Goal: Book appointment/travel/reservation

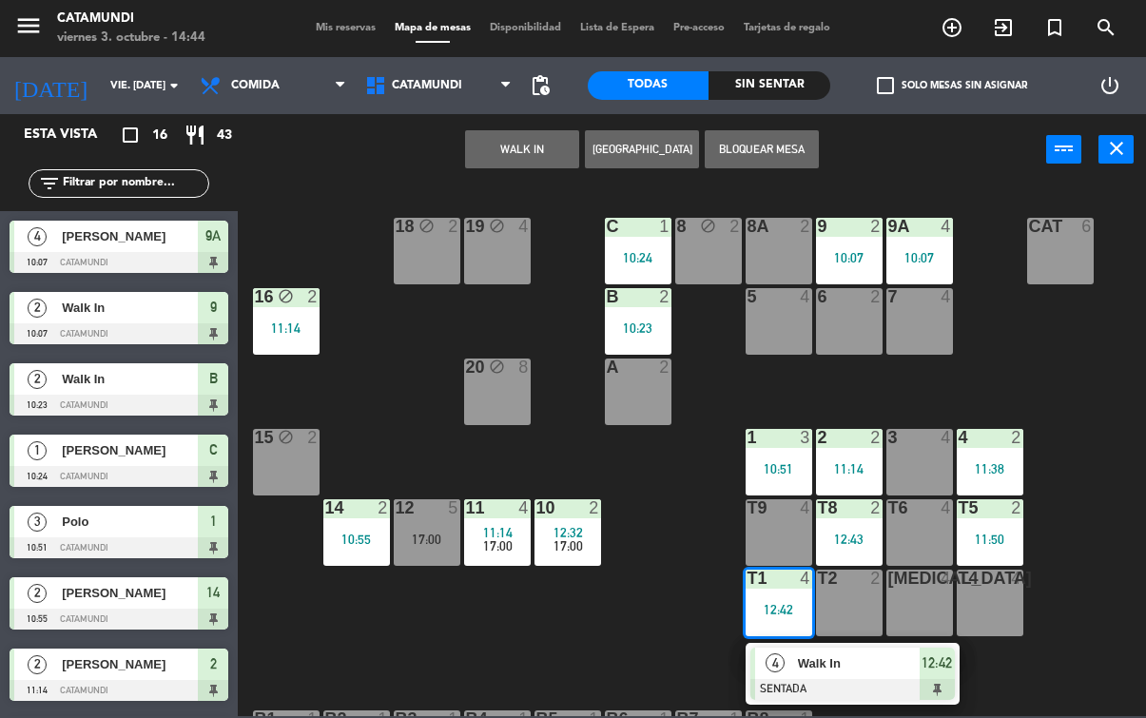
click at [951, 655] on span "12:42" at bounding box center [936, 662] width 30 height 23
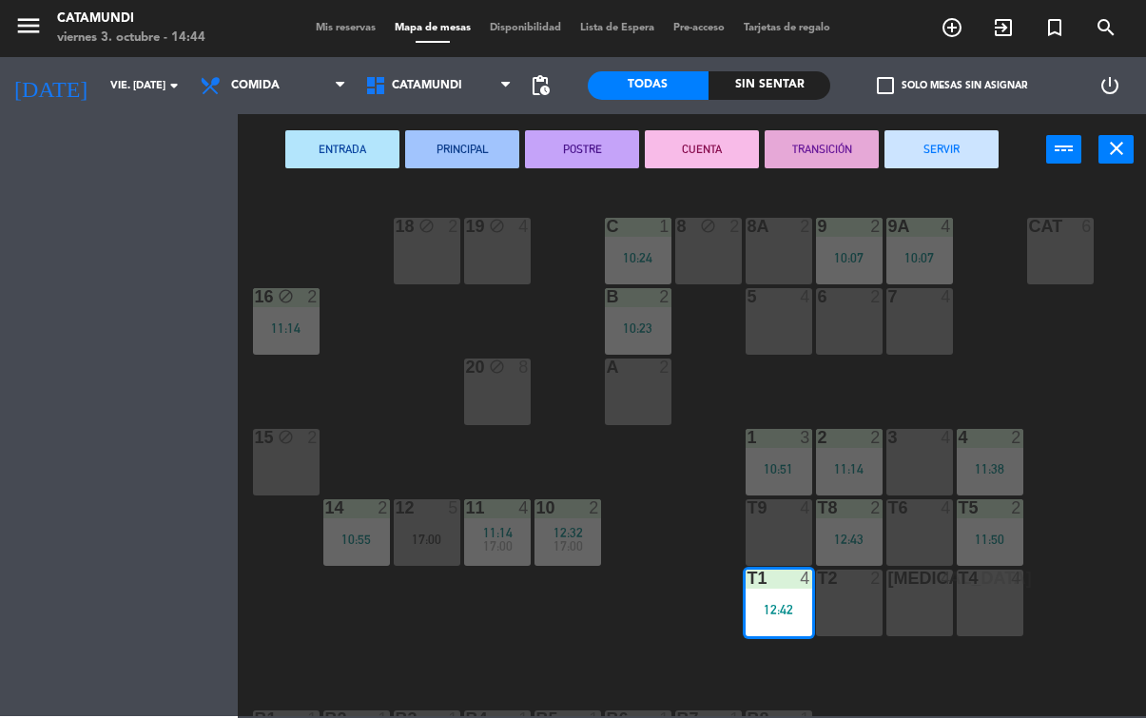
scroll to position [636, 0]
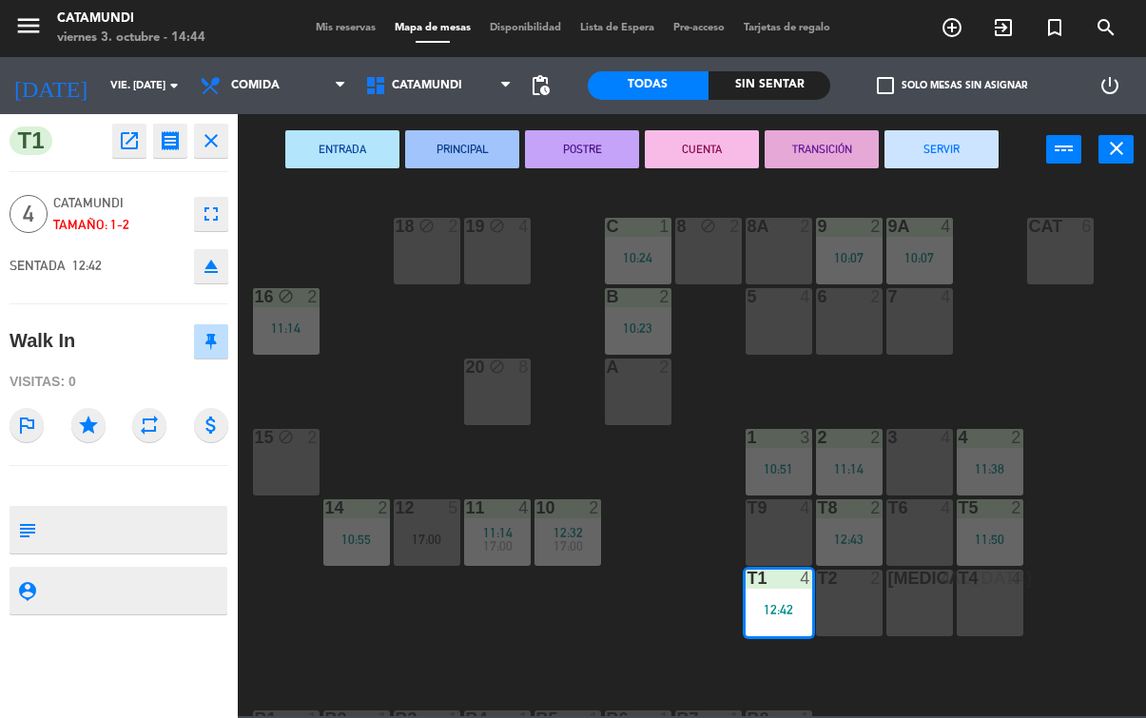
click at [951, 159] on button "SERVIR" at bounding box center [941, 149] width 114 height 38
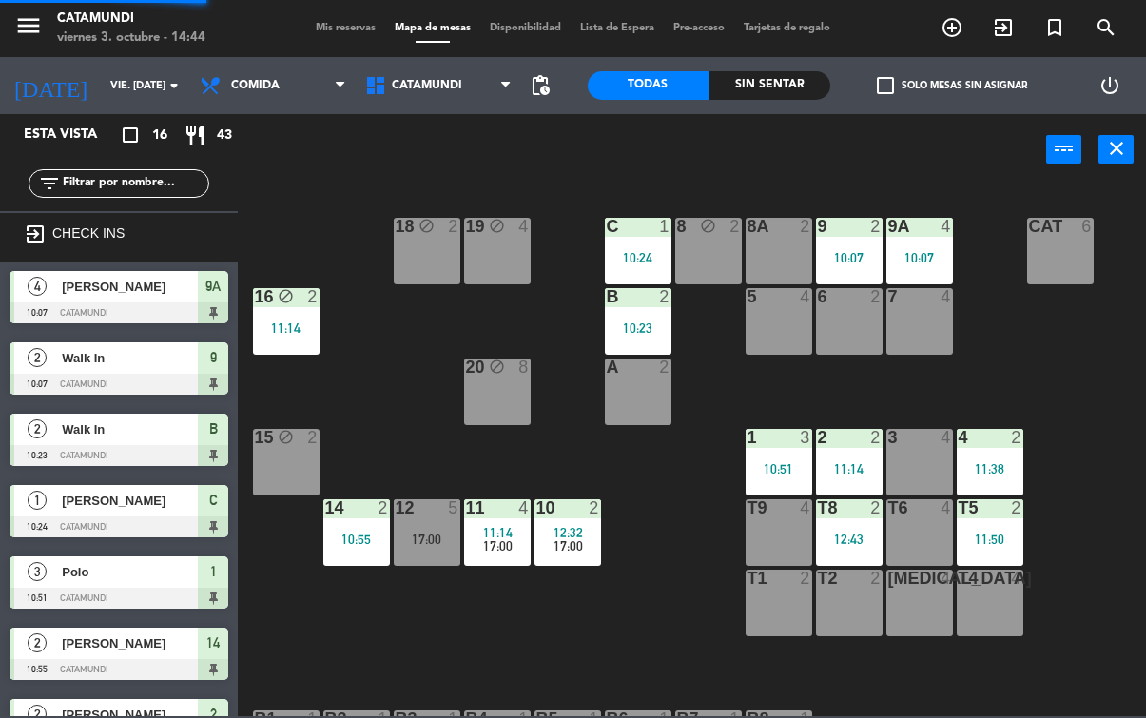
scroll to position [140, 0]
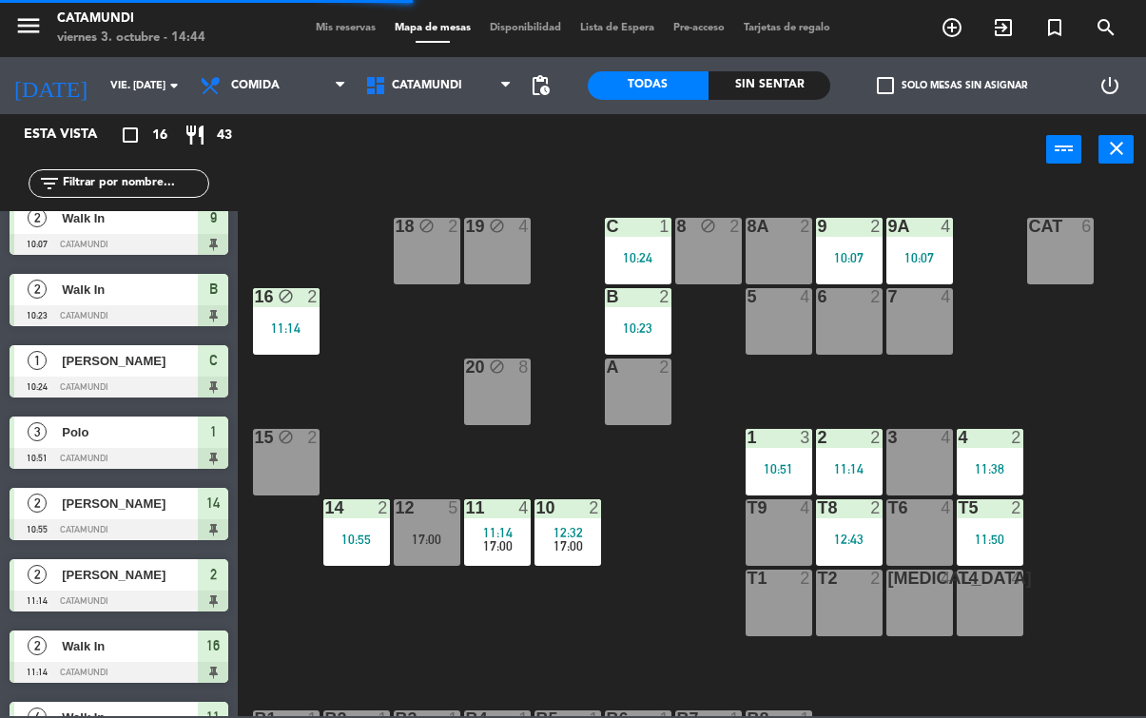
click at [995, 538] on div "11:50" at bounding box center [990, 539] width 67 height 13
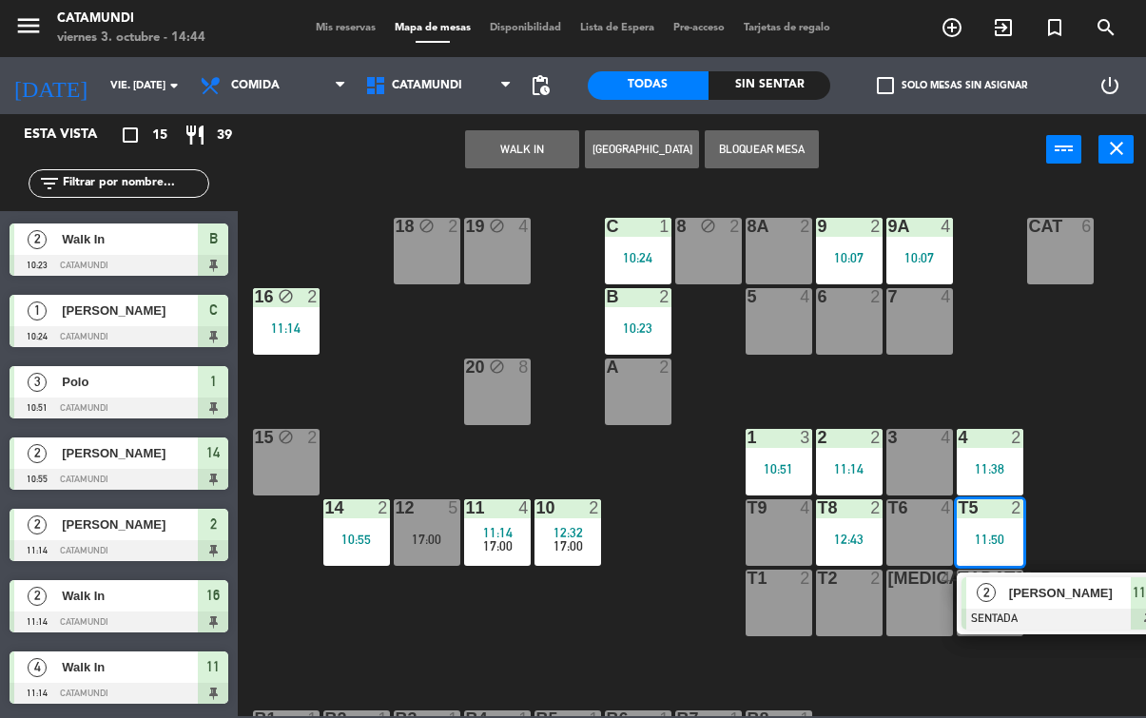
click at [1135, 603] on span "11:50" at bounding box center [1148, 592] width 30 height 23
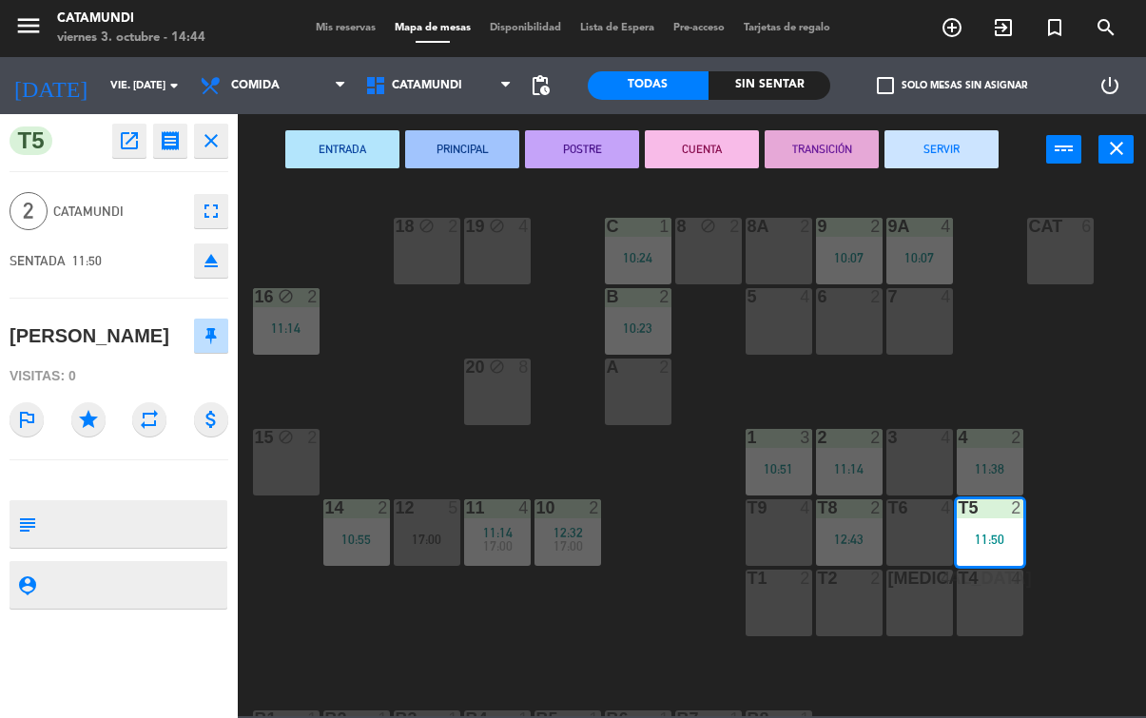
click at [887, 167] on button "SERVIR" at bounding box center [941, 149] width 114 height 38
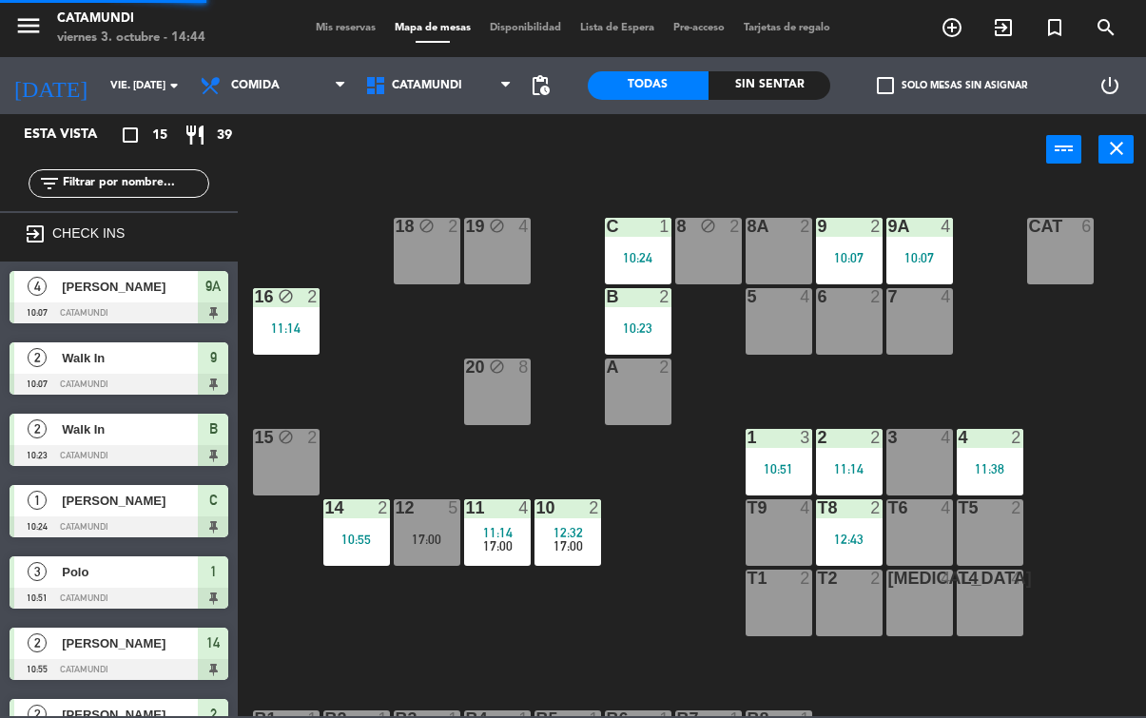
scroll to position [44, 0]
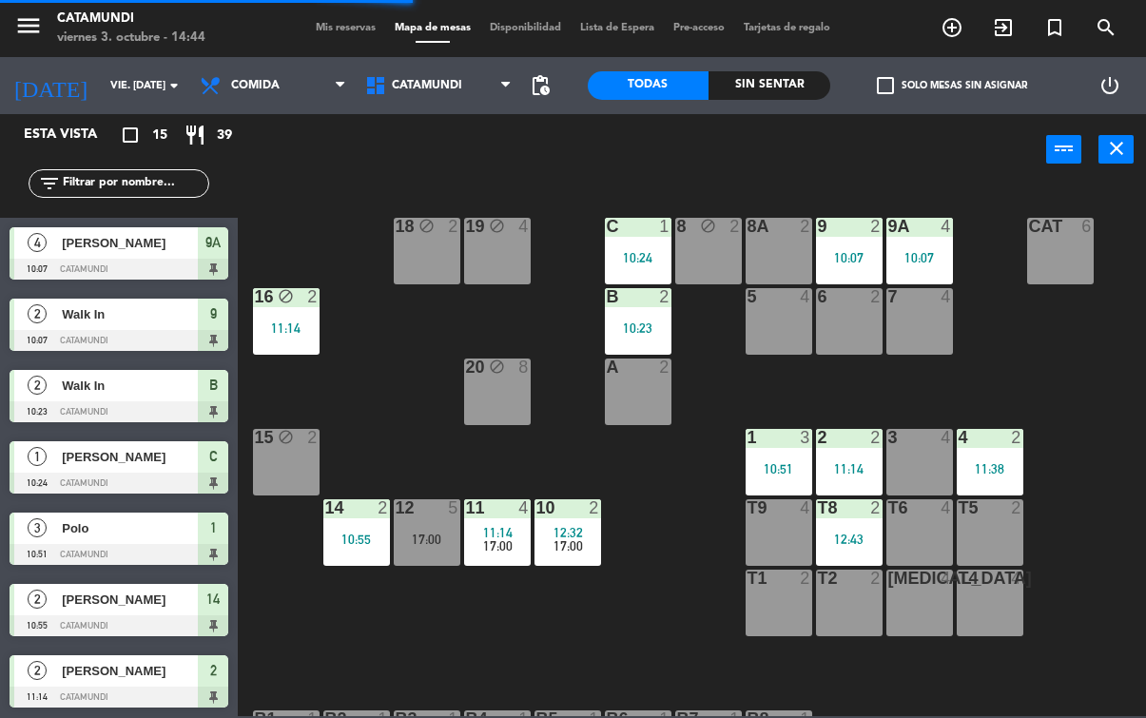
click at [838, 546] on div "12:43" at bounding box center [849, 539] width 67 height 13
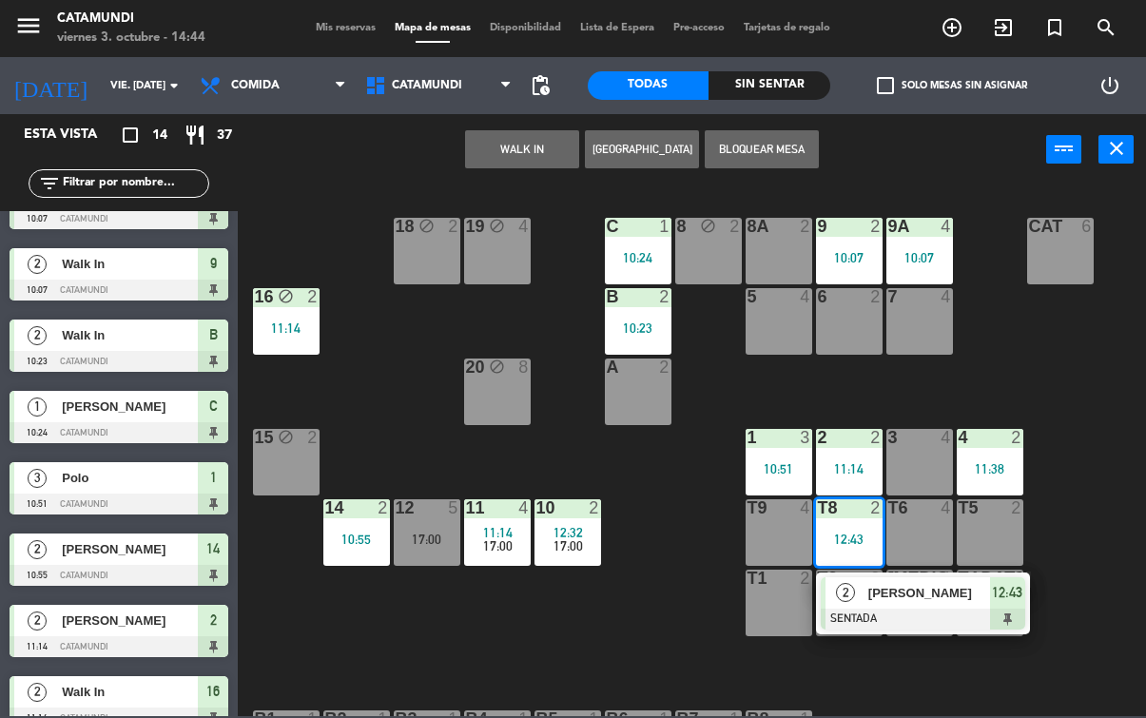
click at [1009, 597] on span "12:43" at bounding box center [1007, 592] width 30 height 23
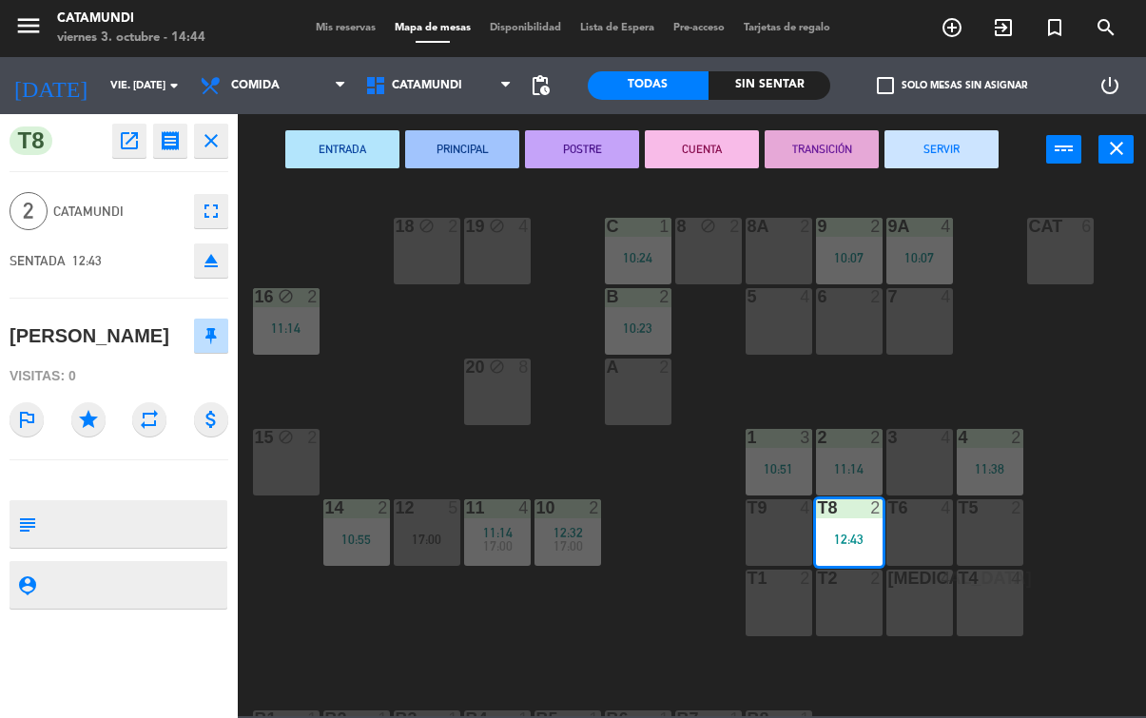
click at [948, 148] on button "SERVIR" at bounding box center [941, 149] width 114 height 38
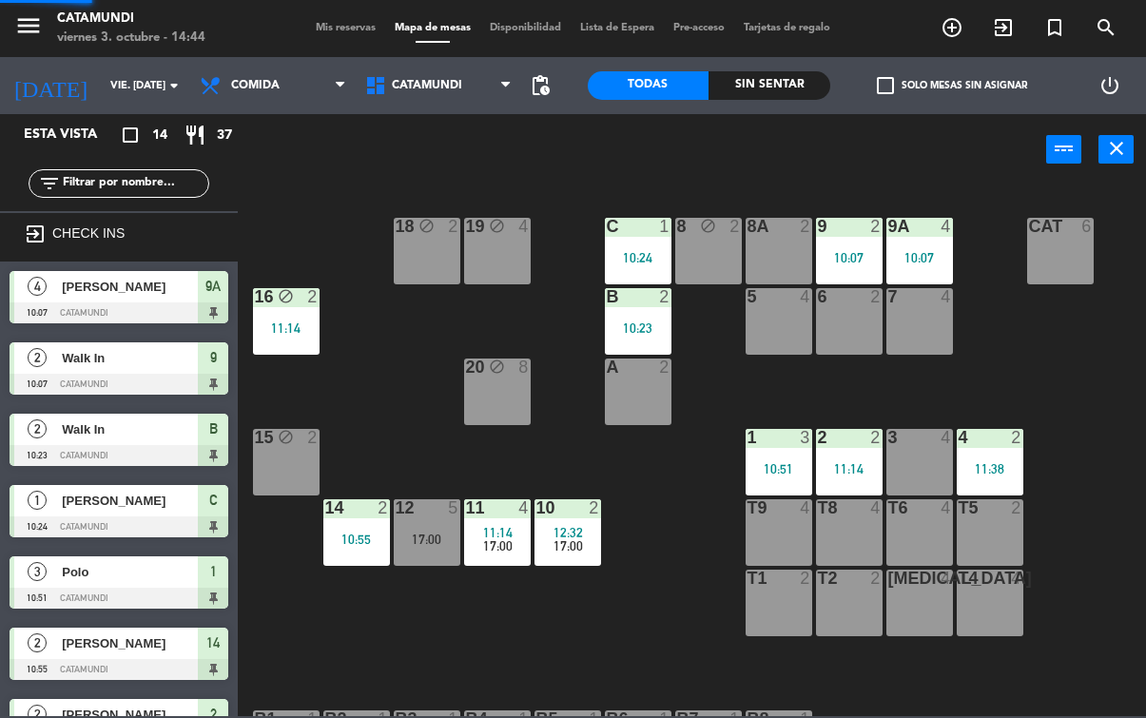
scroll to position [161, 0]
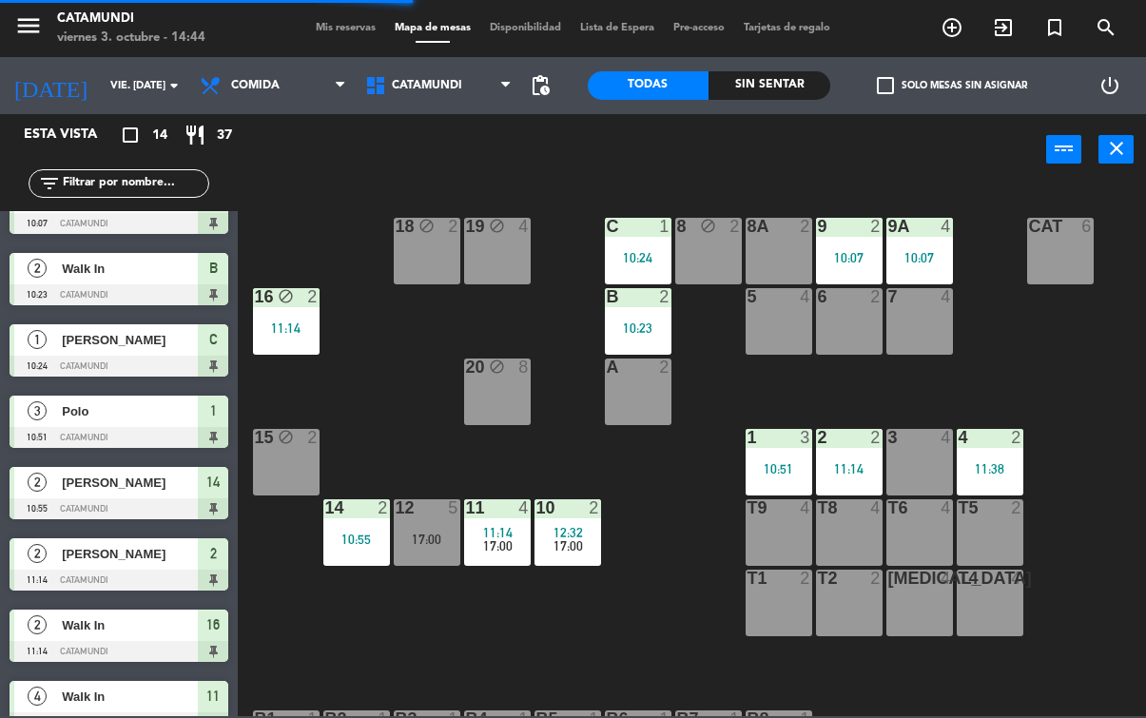
click at [566, 561] on div "10 2 12:32 17:00" at bounding box center [567, 532] width 67 height 67
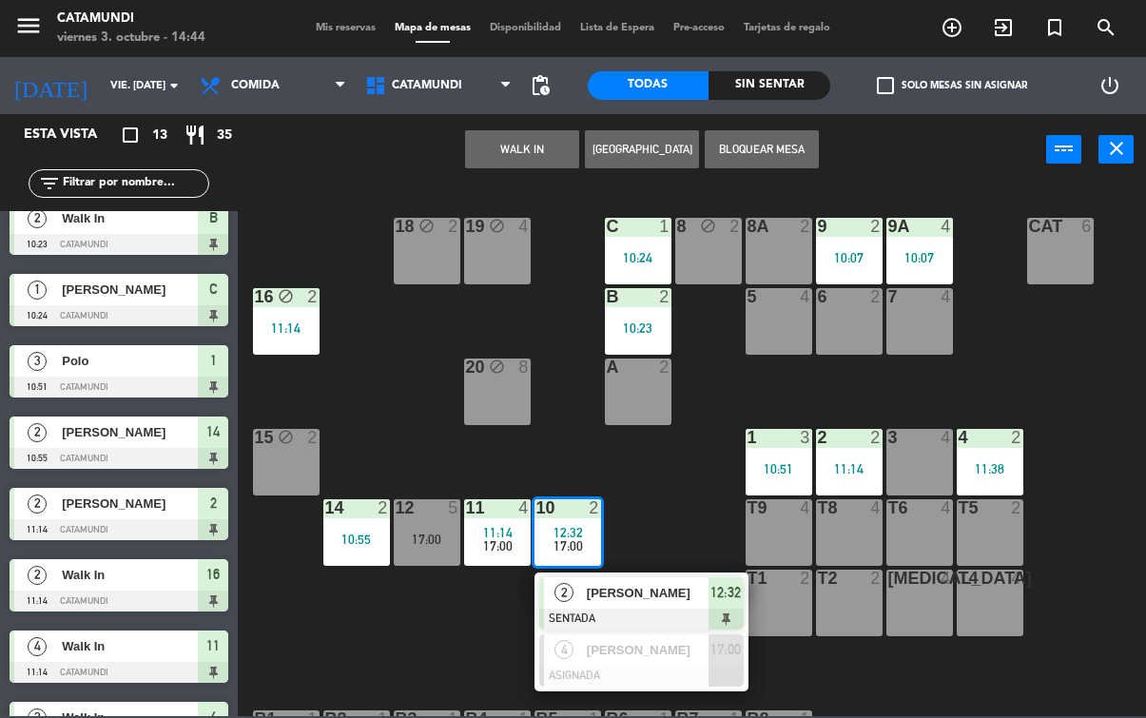
click at [728, 601] on span "12:32" at bounding box center [725, 592] width 30 height 23
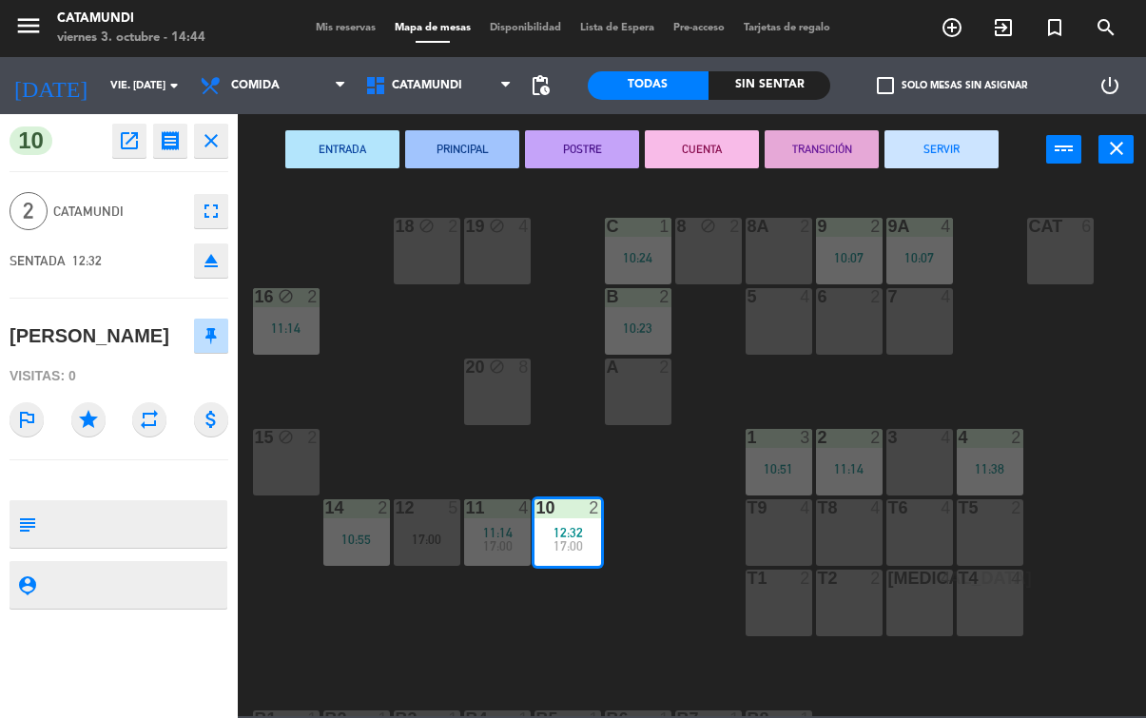
click at [958, 145] on button "SERVIR" at bounding box center [941, 149] width 114 height 38
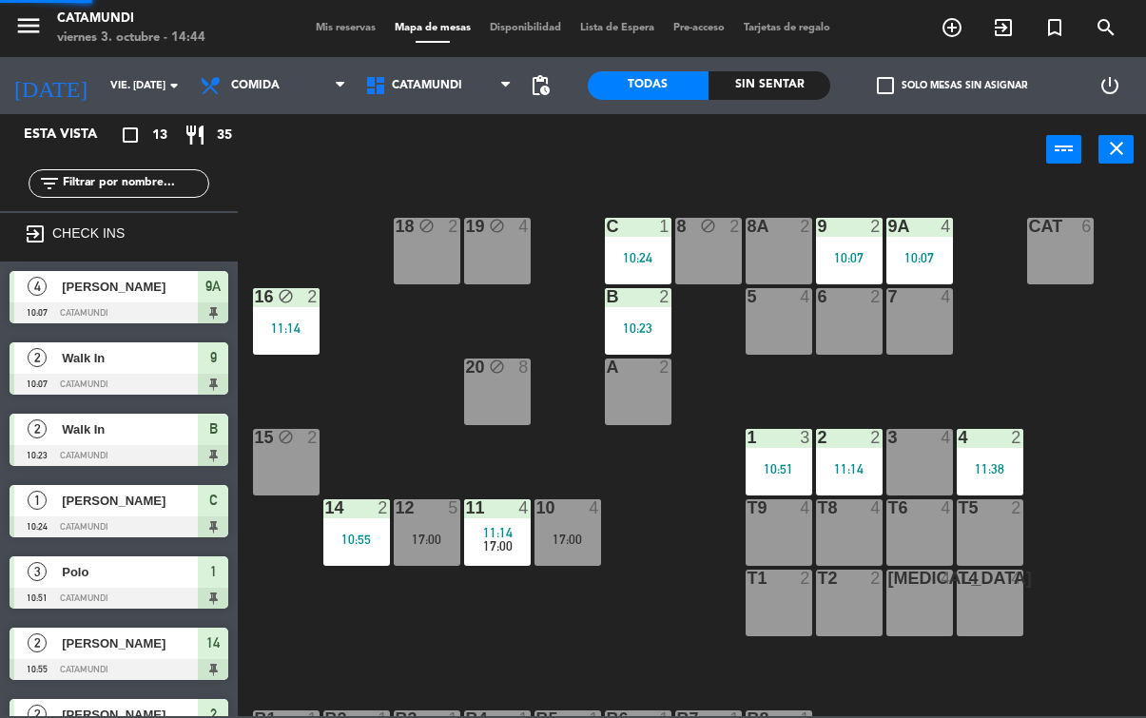
scroll to position [0, 0]
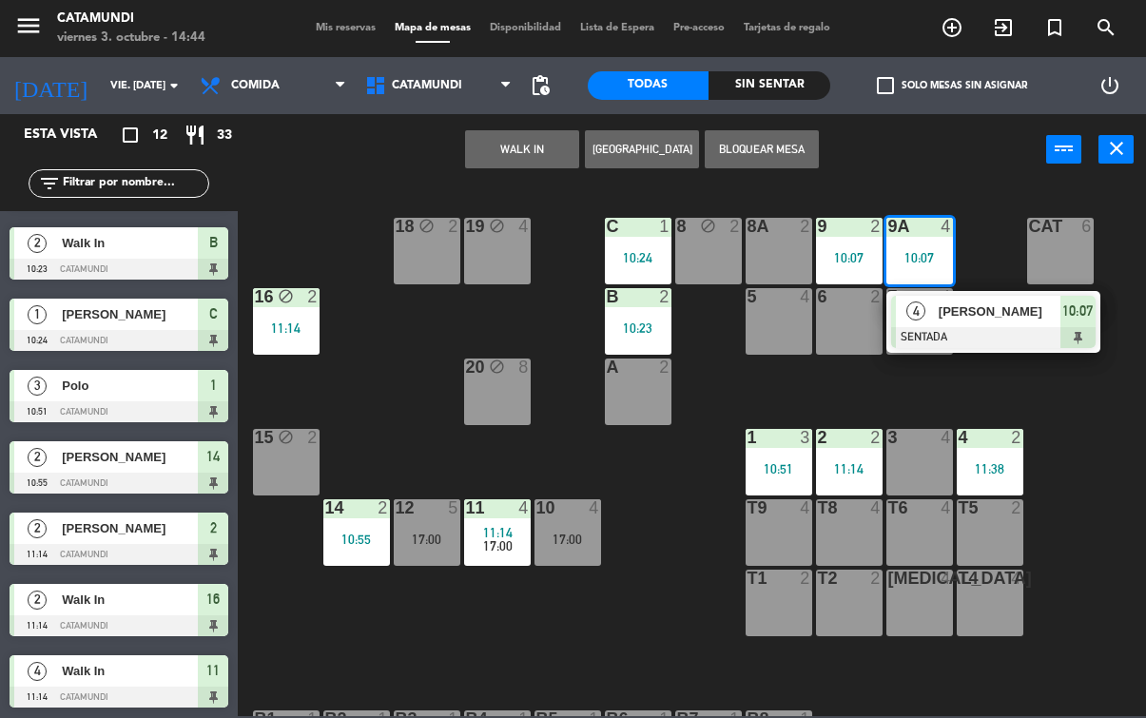
click at [1087, 328] on div at bounding box center [993, 337] width 204 height 21
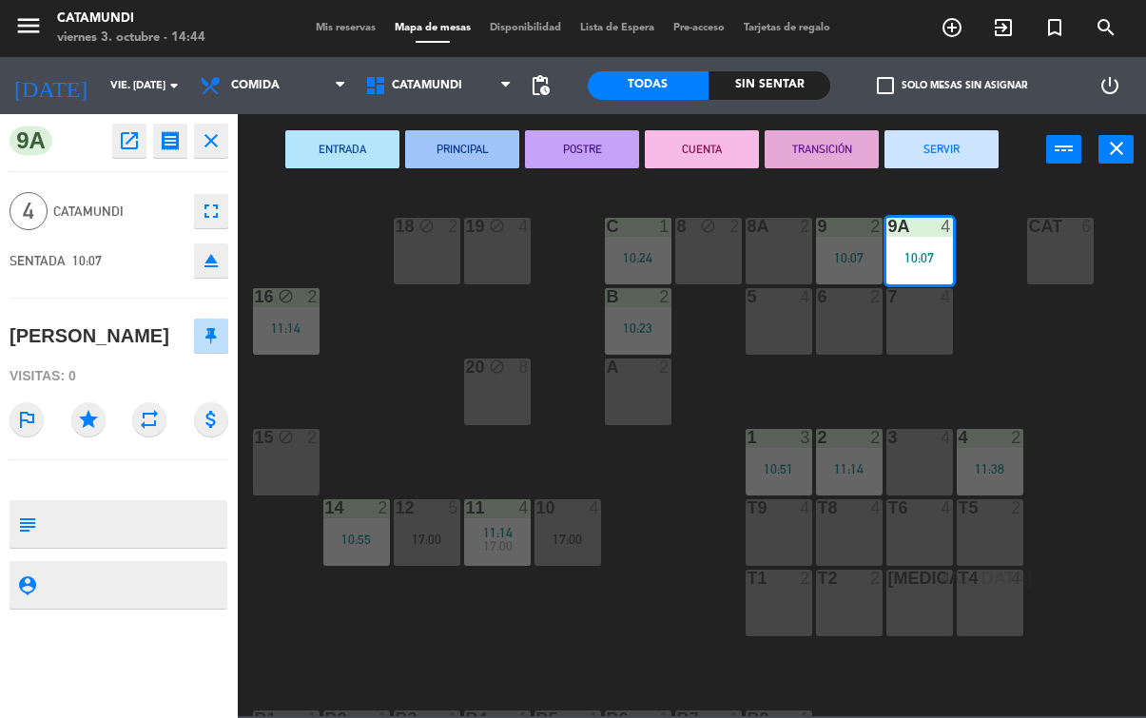
click at [905, 147] on button "SERVIR" at bounding box center [941, 149] width 114 height 38
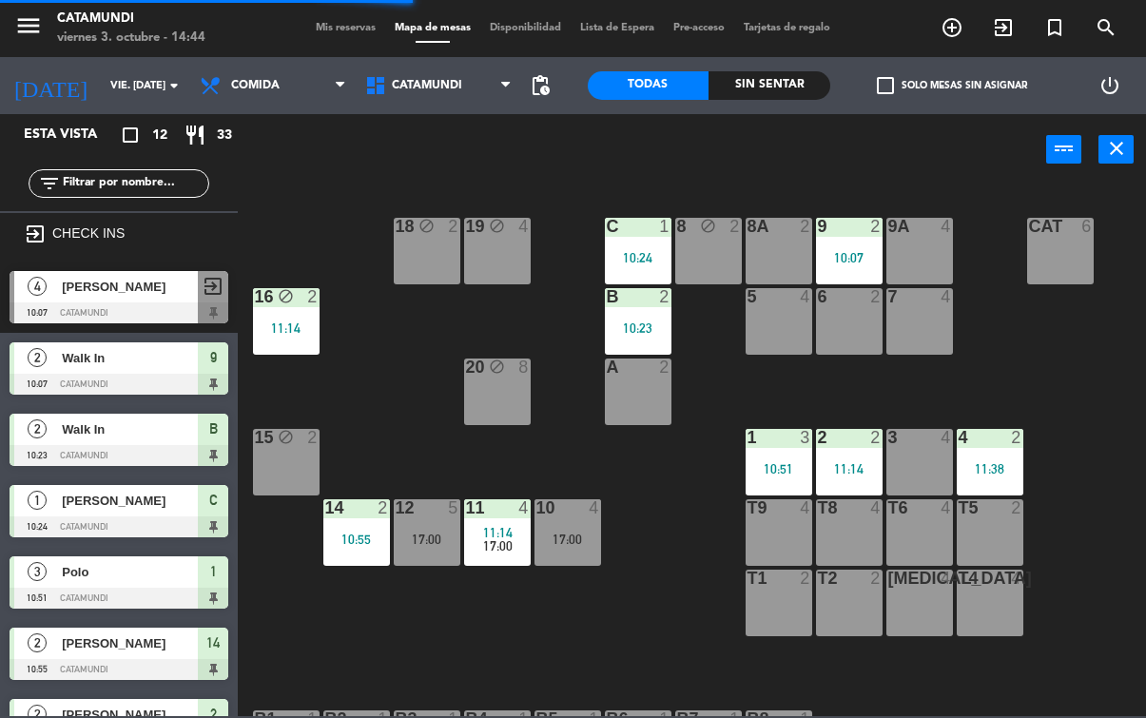
click at [638, 241] on div "C 1 10:24" at bounding box center [638, 251] width 67 height 67
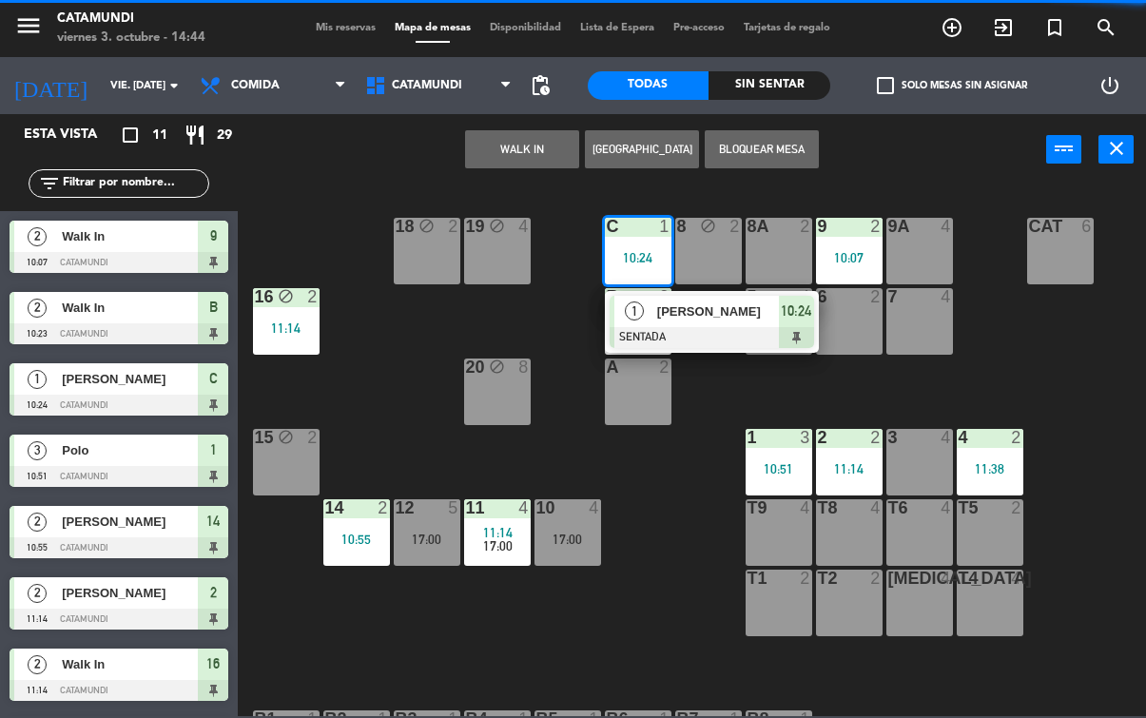
click at [790, 329] on div at bounding box center [712, 337] width 204 height 21
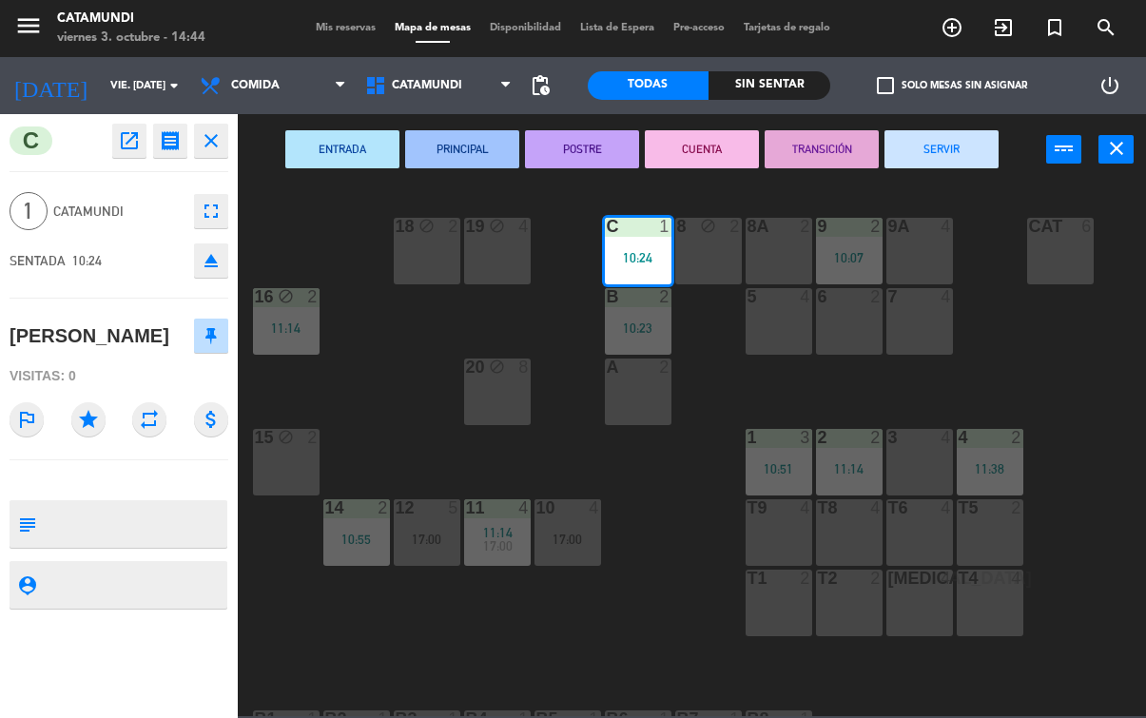
click at [909, 134] on button "SERVIR" at bounding box center [941, 149] width 114 height 38
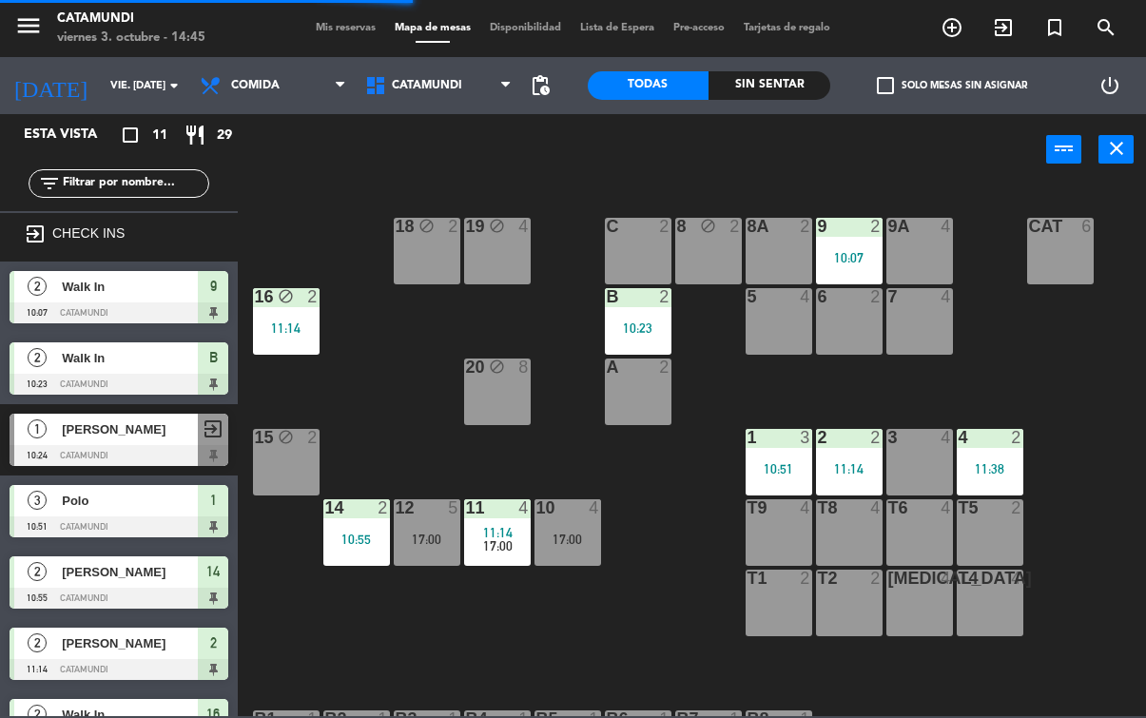
click at [627, 310] on div "B 2 10:23" at bounding box center [638, 321] width 67 height 67
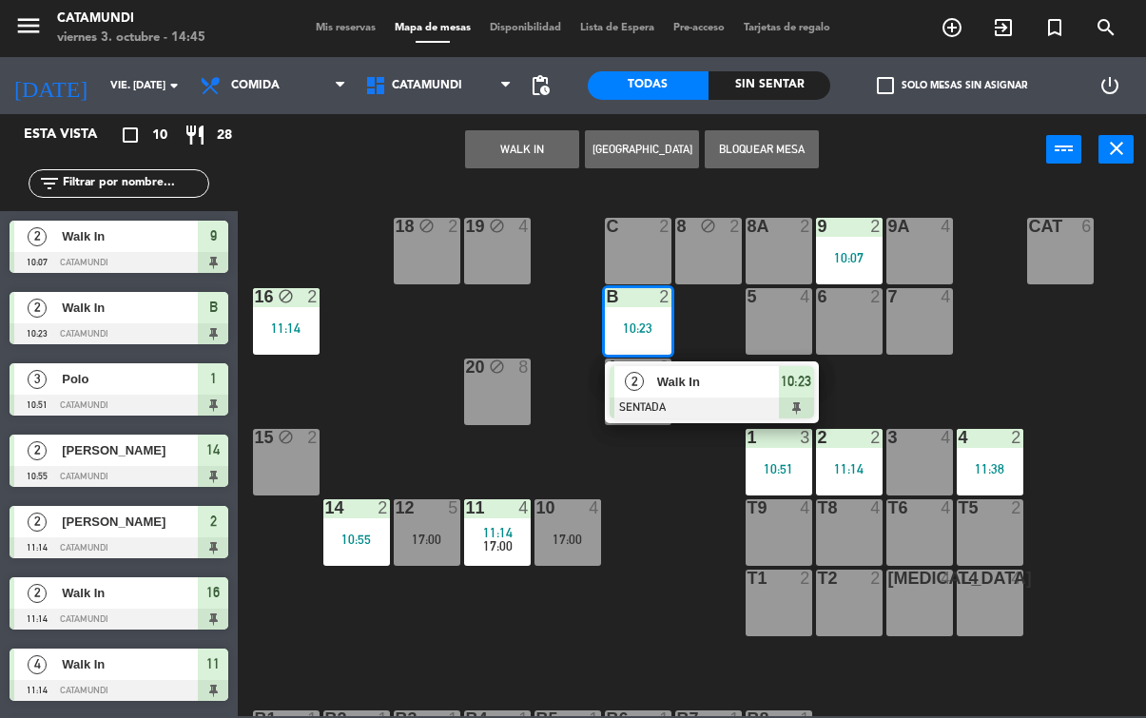
click at [790, 401] on div at bounding box center [712, 407] width 204 height 21
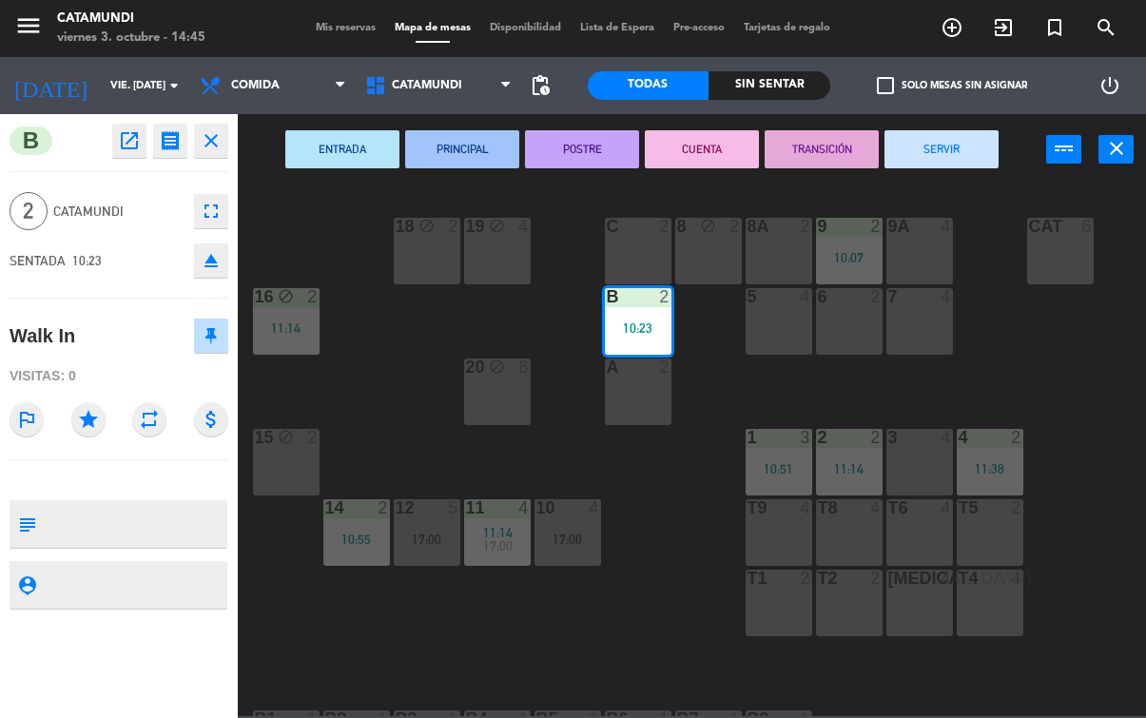
click at [937, 158] on button "SERVIR" at bounding box center [941, 149] width 114 height 38
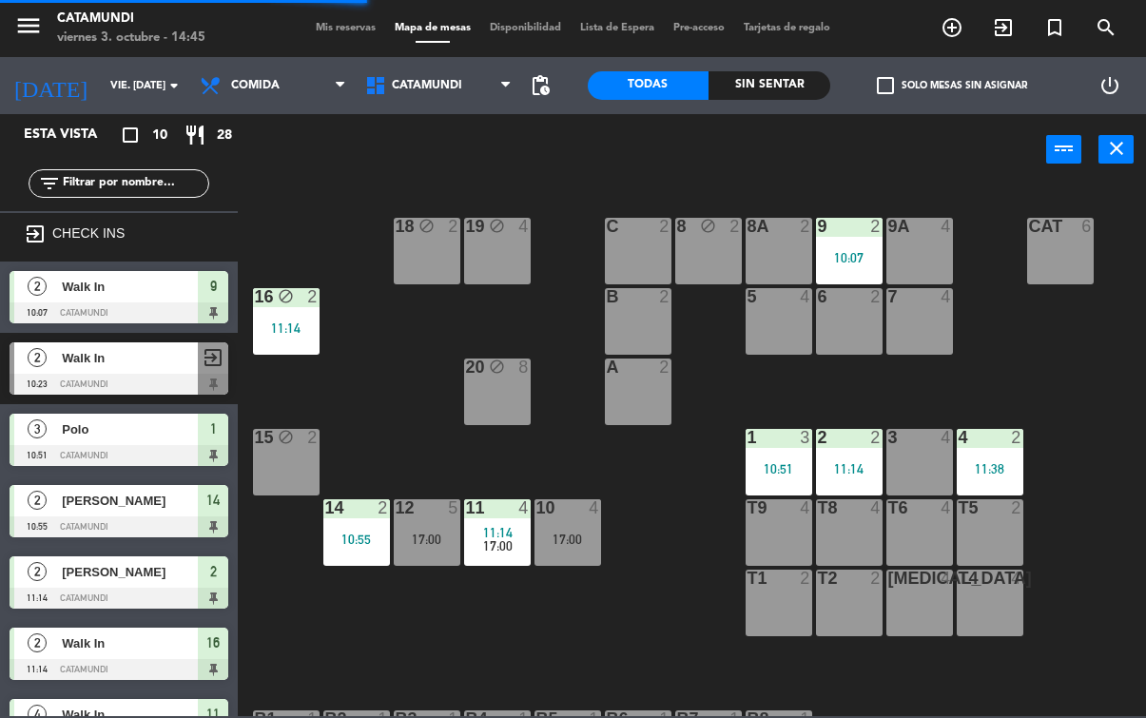
click at [845, 256] on div "10:07" at bounding box center [849, 257] width 67 height 13
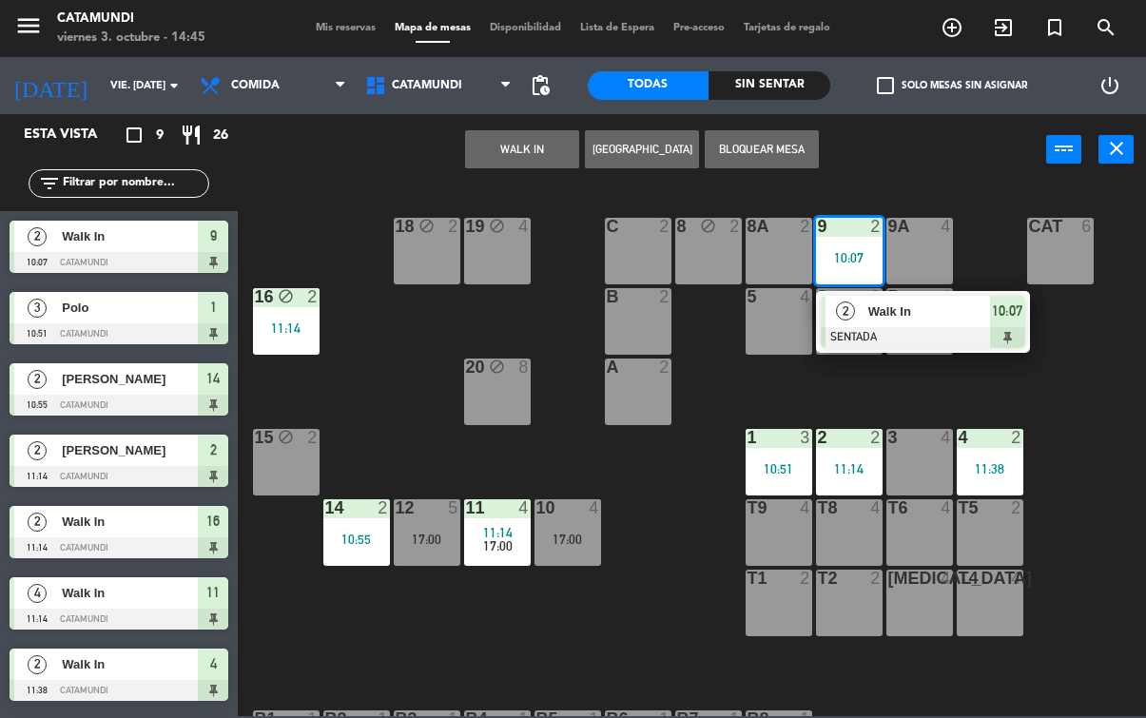
click at [1003, 320] on span "10:07" at bounding box center [1007, 311] width 30 height 23
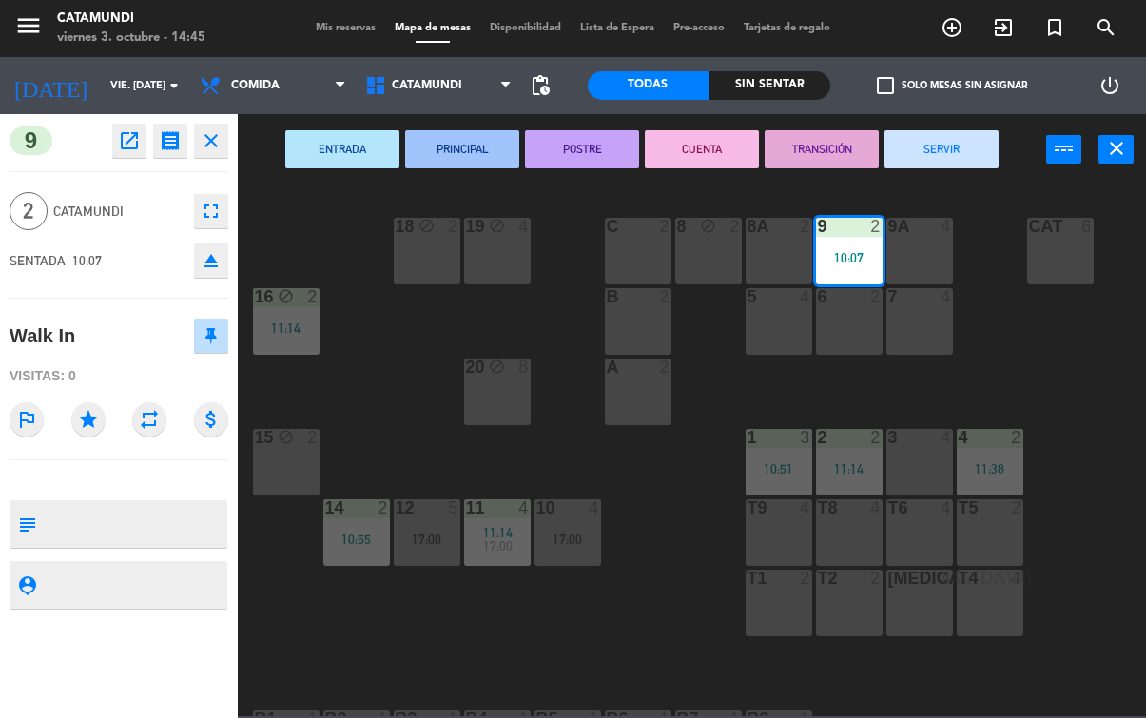
click at [968, 142] on button "SERVIR" at bounding box center [941, 149] width 114 height 38
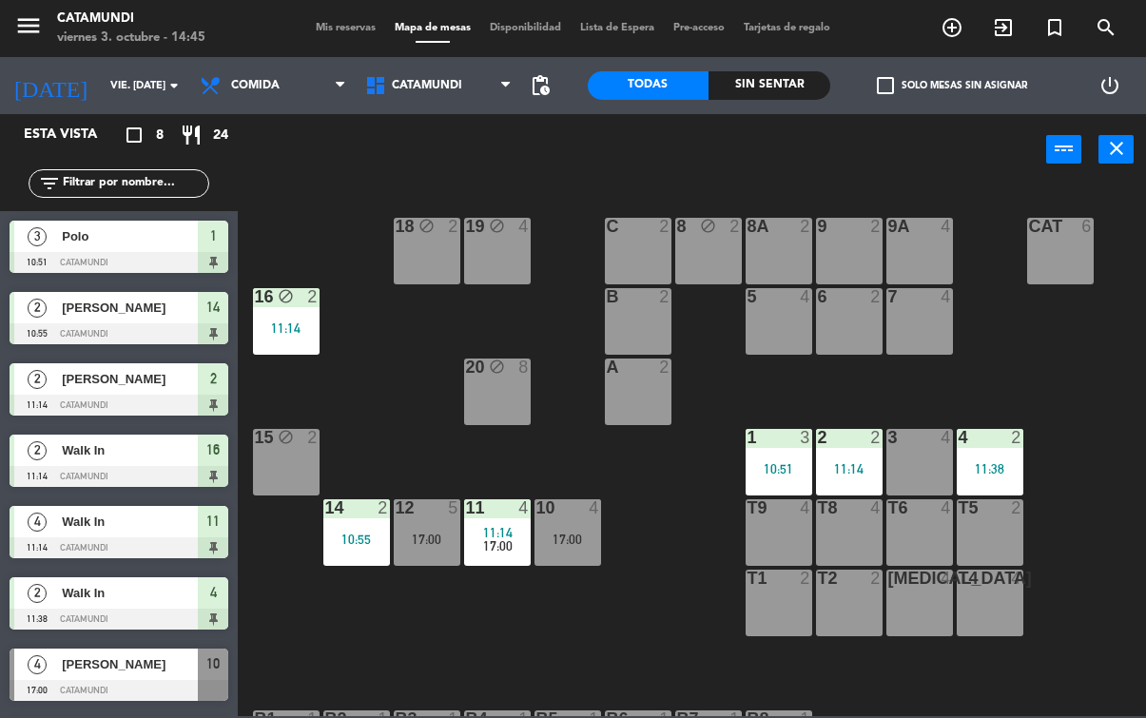
click at [842, 443] on div at bounding box center [848, 437] width 31 height 17
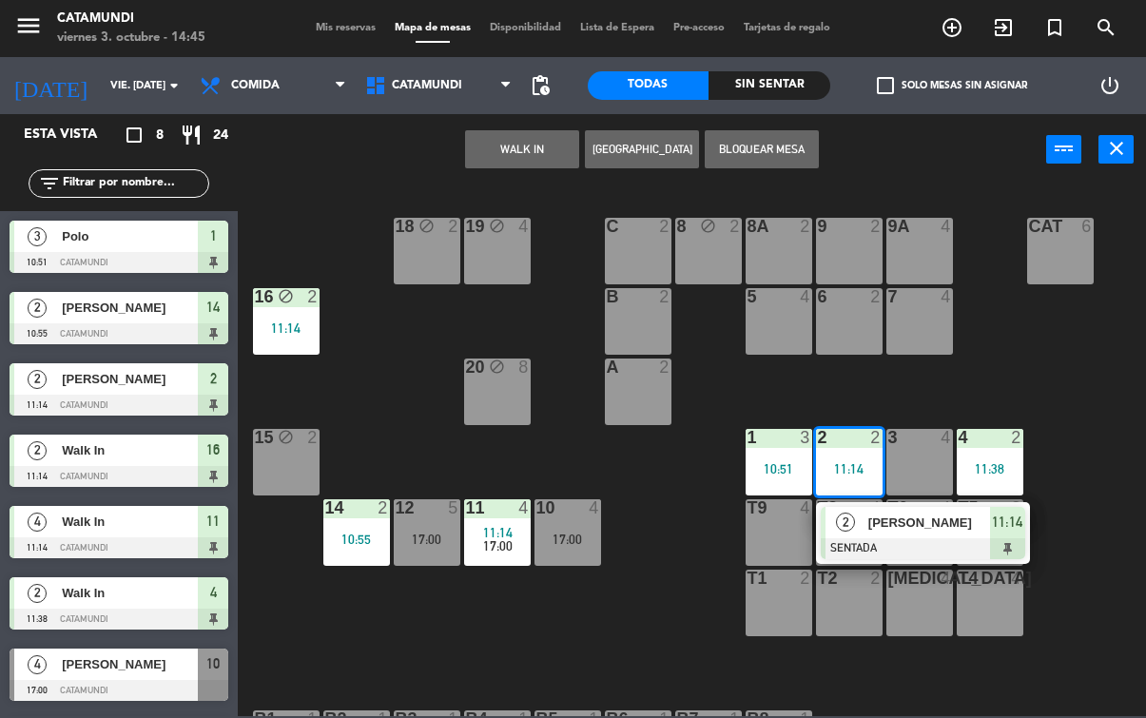
click at [1008, 533] on span "11:14" at bounding box center [1007, 522] width 30 height 23
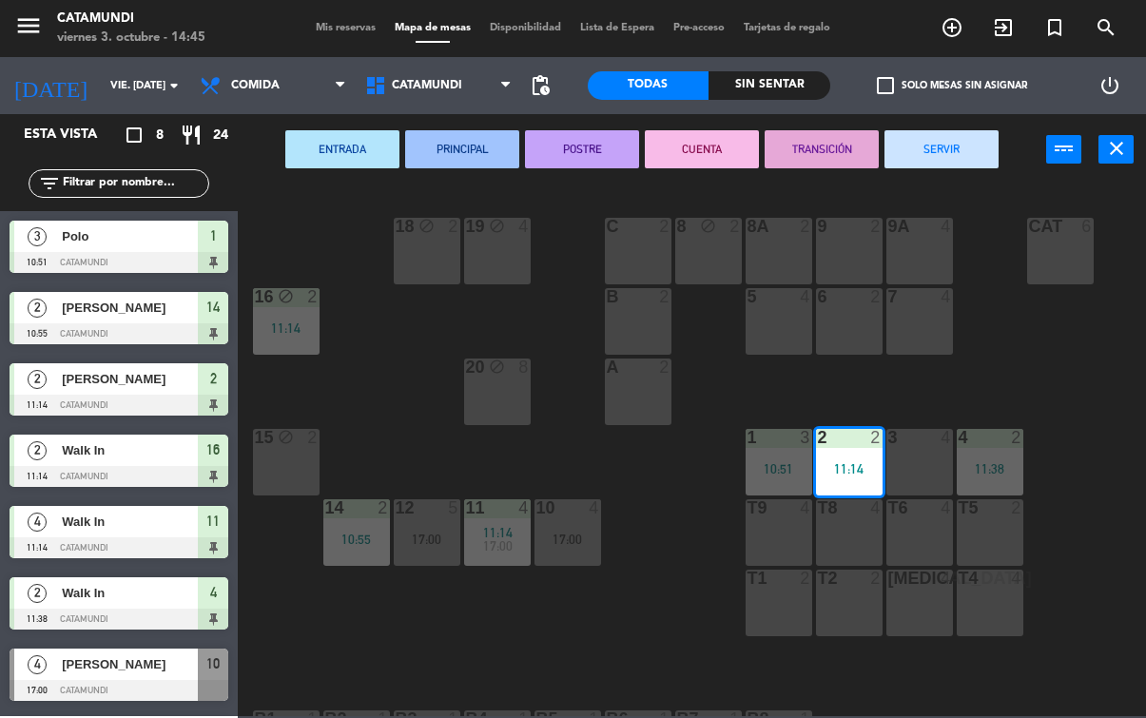
click at [928, 152] on button "SERVIR" at bounding box center [941, 149] width 114 height 38
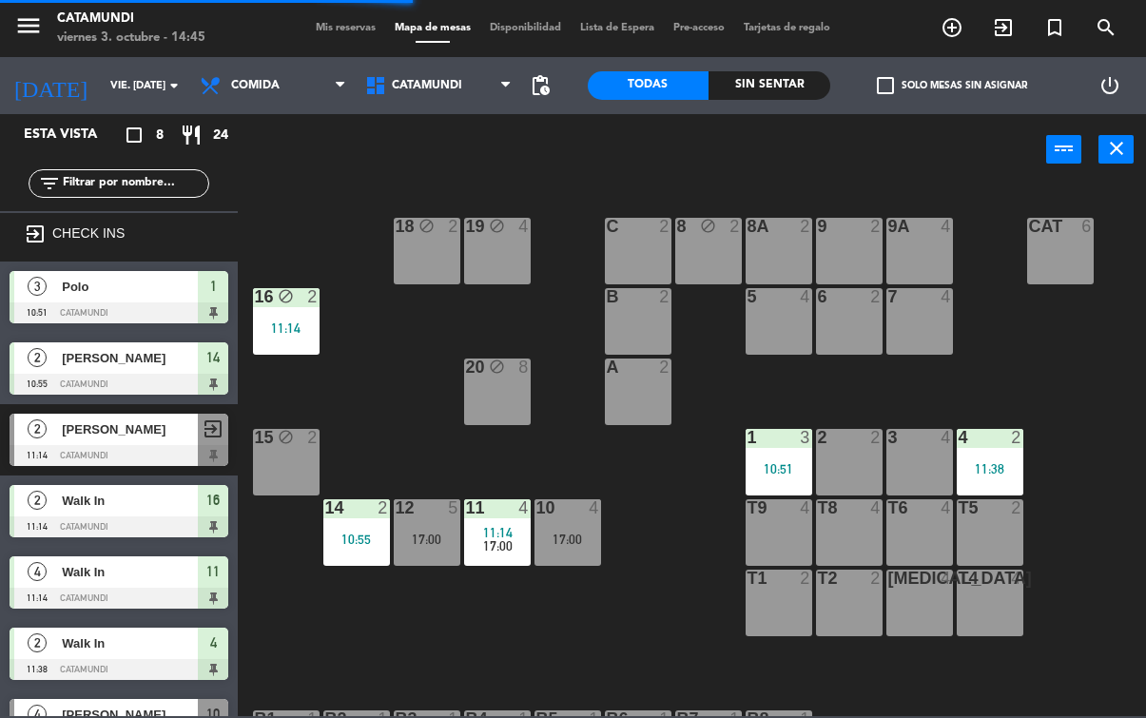
click at [995, 462] on div "11:38" at bounding box center [990, 468] width 67 height 13
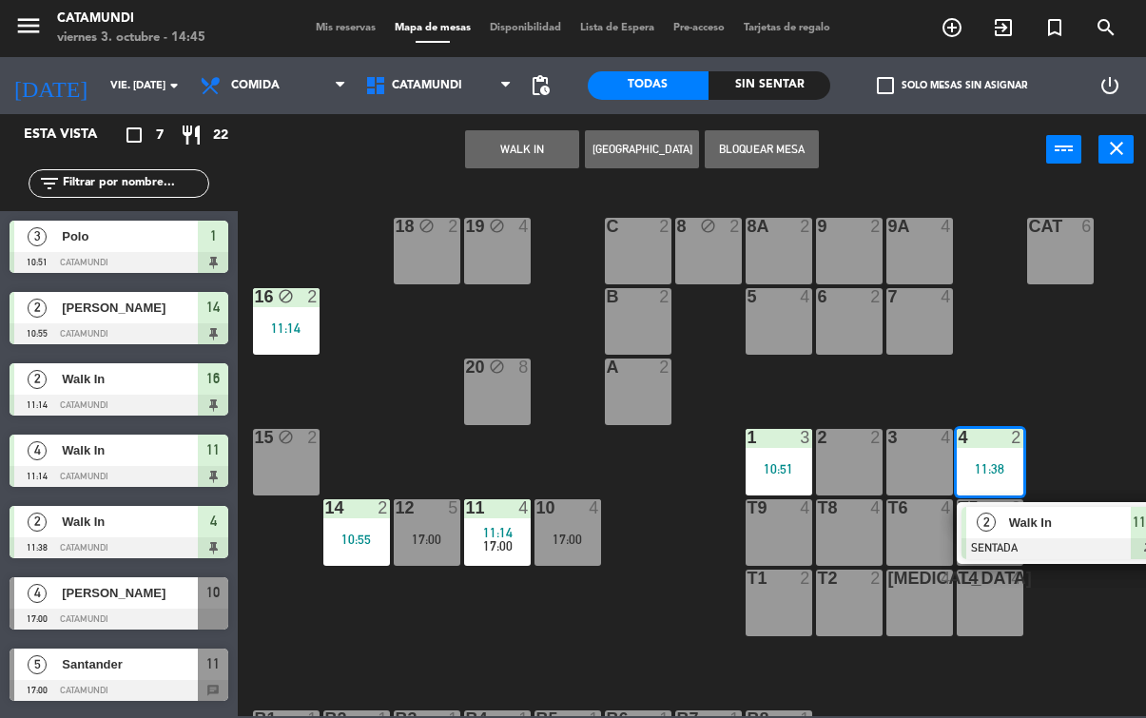
click at [1123, 519] on span "Walk In" at bounding box center [1070, 523] width 122 height 20
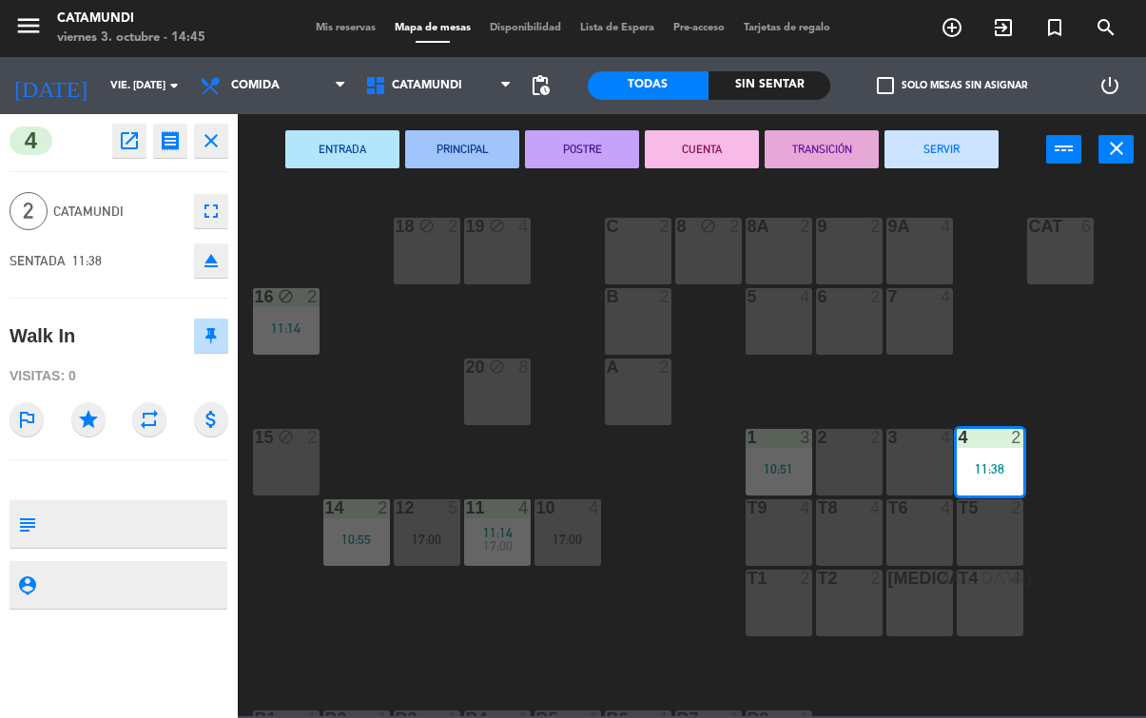
click at [954, 157] on button "SERVIR" at bounding box center [941, 149] width 114 height 38
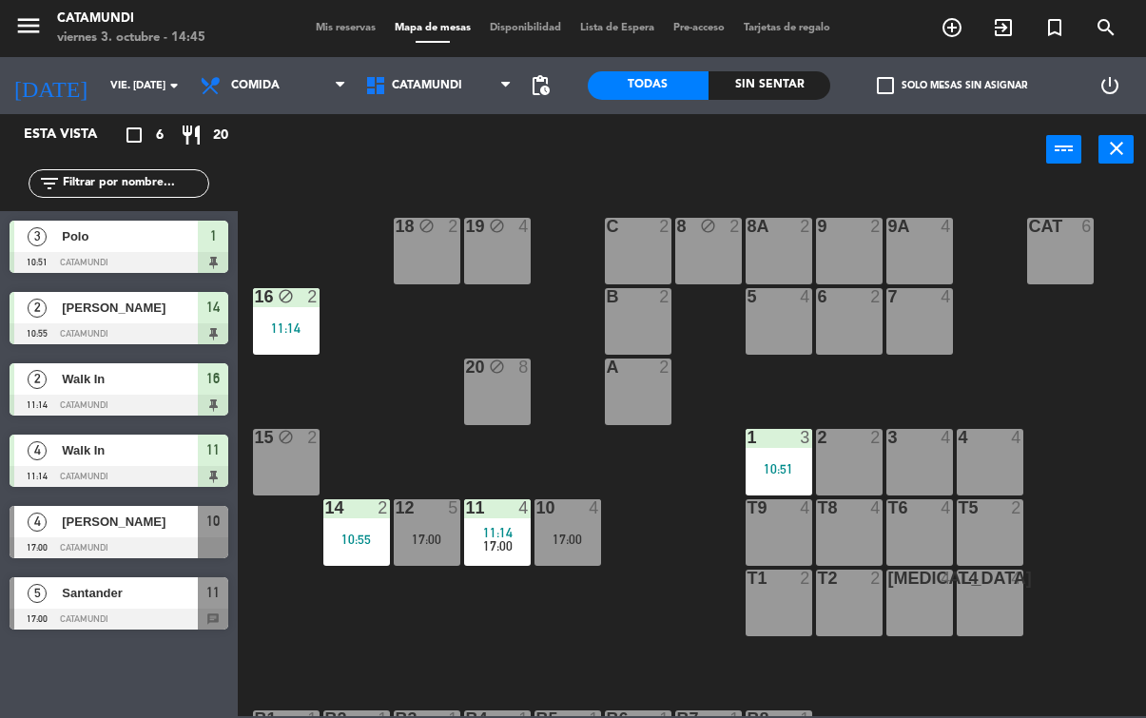
click at [508, 528] on span "11:14" at bounding box center [497, 532] width 29 height 15
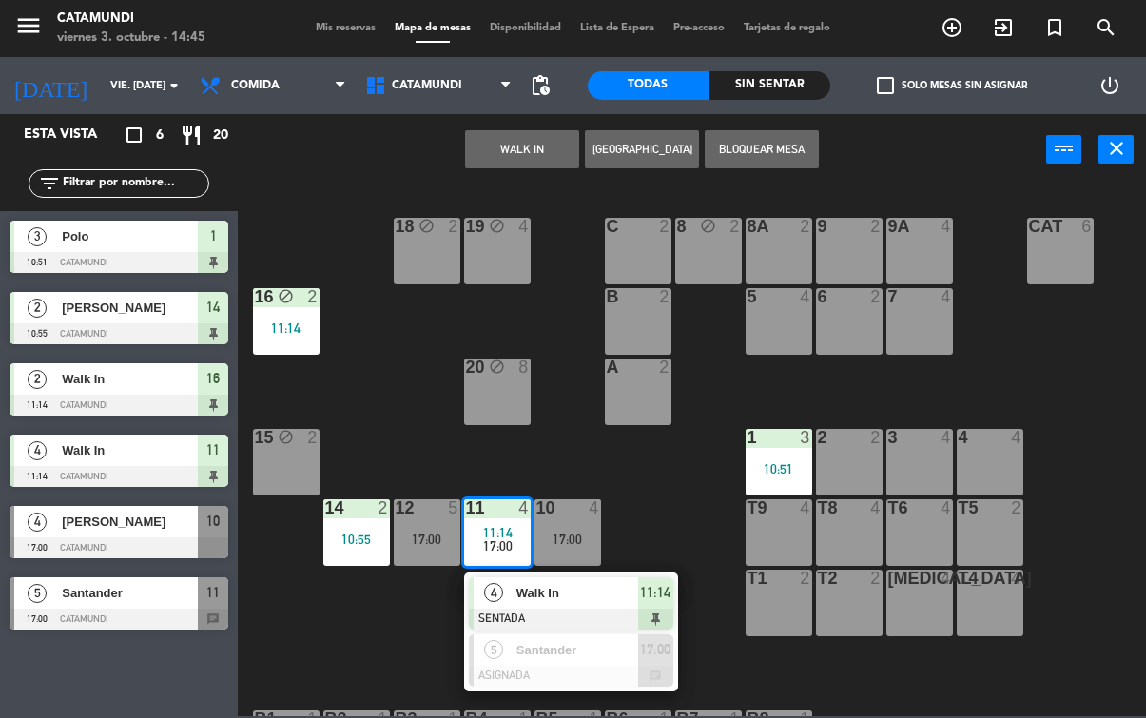
click at [647, 591] on span "11:14" at bounding box center [655, 592] width 30 height 23
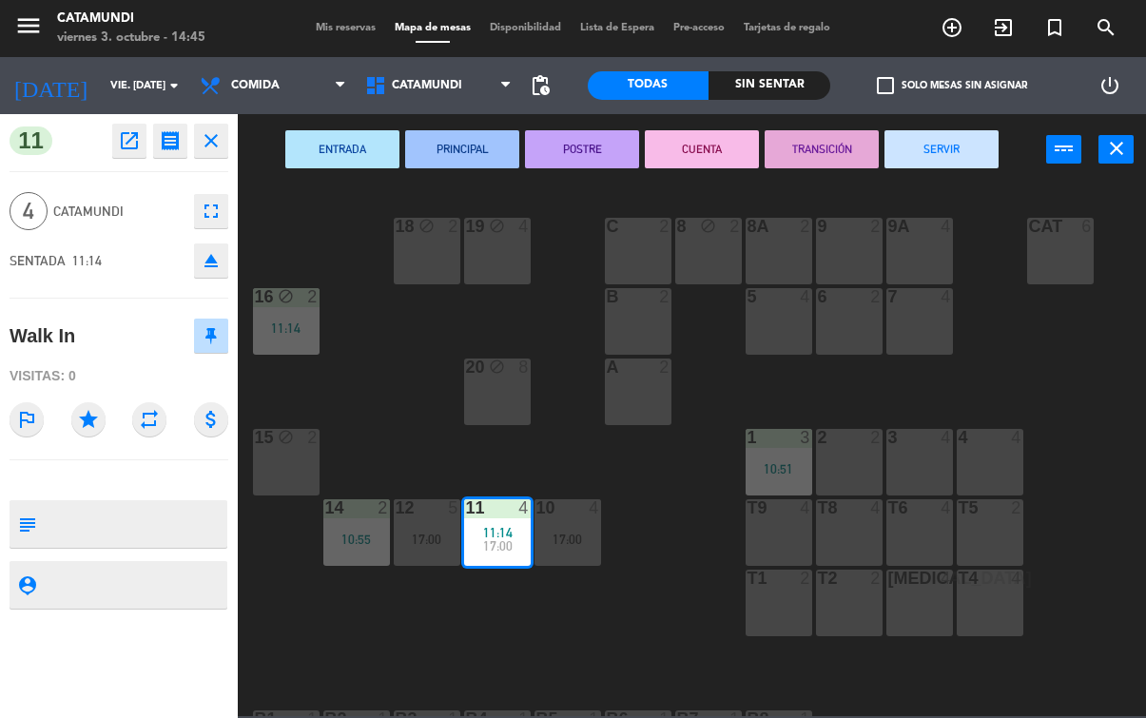
click at [968, 151] on button "SERVIR" at bounding box center [941, 149] width 114 height 38
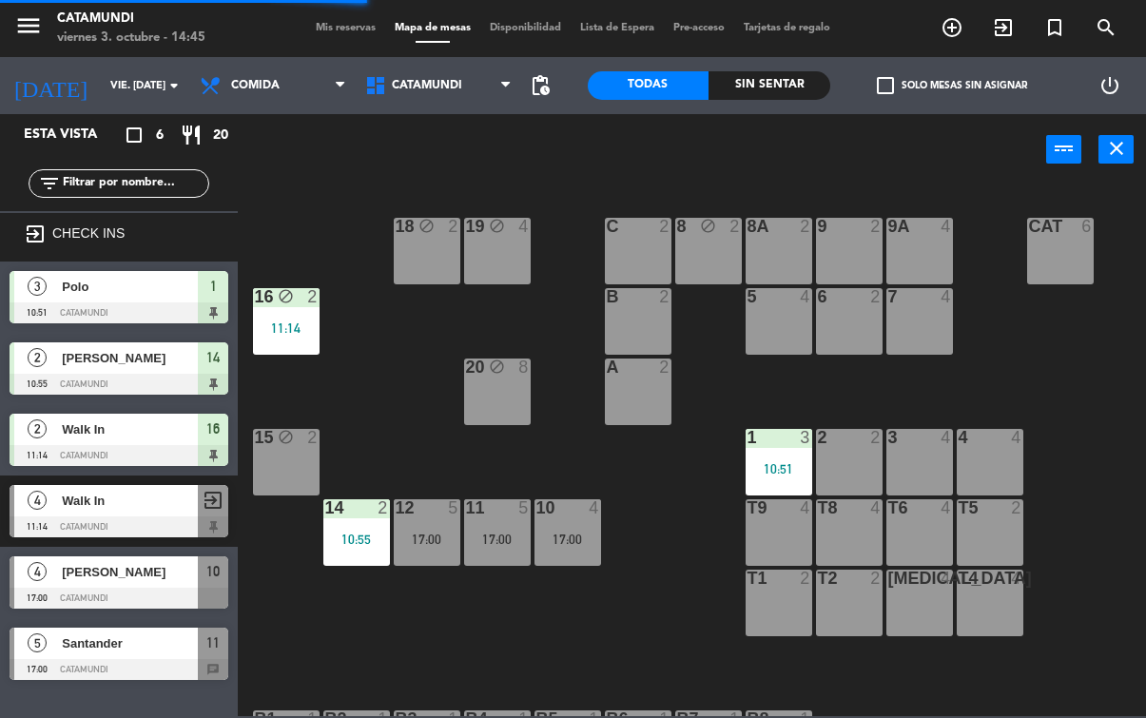
click at [356, 525] on div "14 2 10:55" at bounding box center [356, 532] width 67 height 67
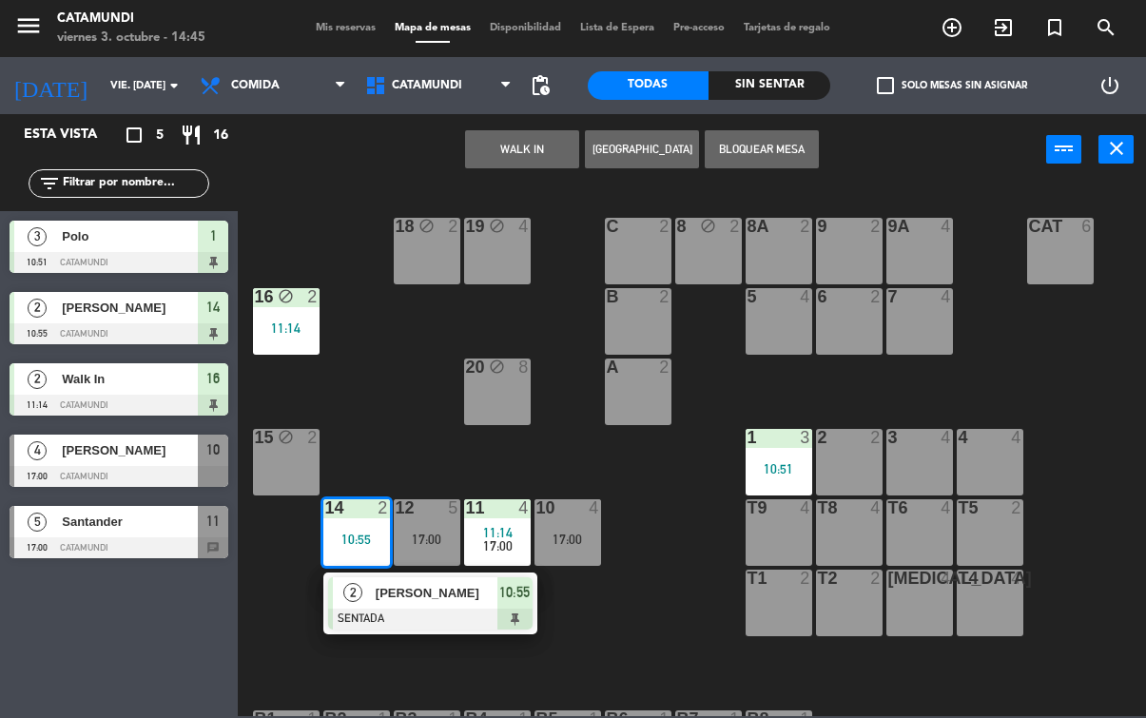
click at [511, 597] on span "10:55" at bounding box center [514, 592] width 30 height 23
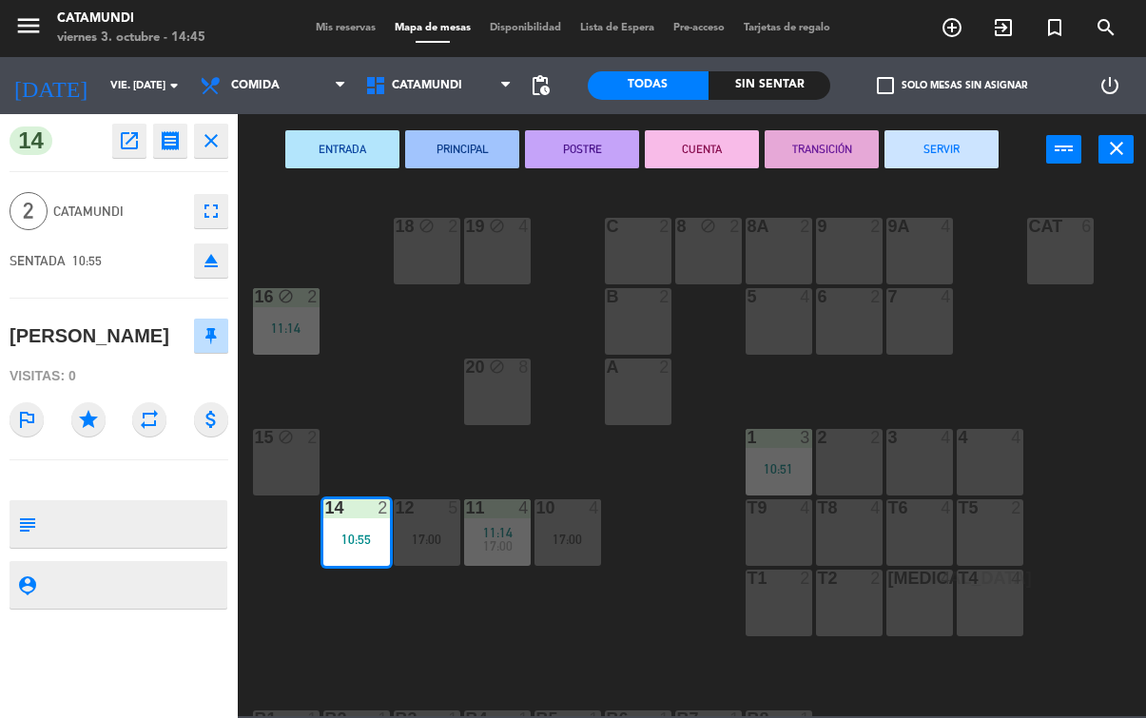
click at [942, 147] on button "SERVIR" at bounding box center [941, 149] width 114 height 38
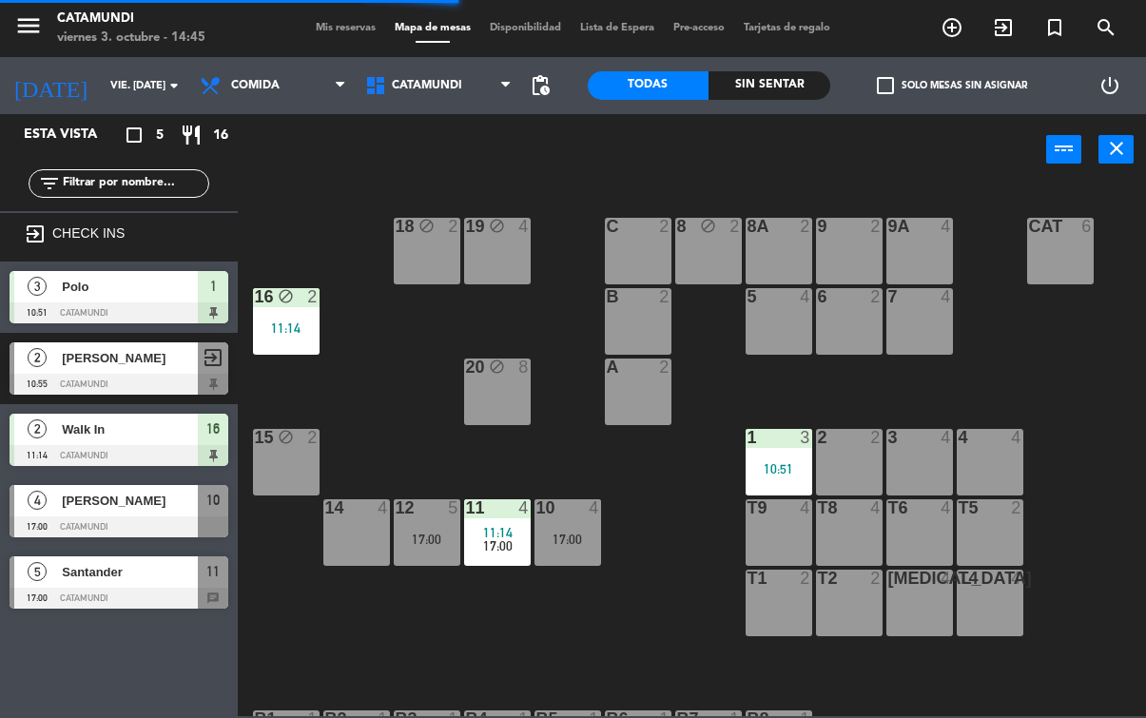
click at [297, 318] on div "16 block 2 11:14" at bounding box center [286, 321] width 67 height 67
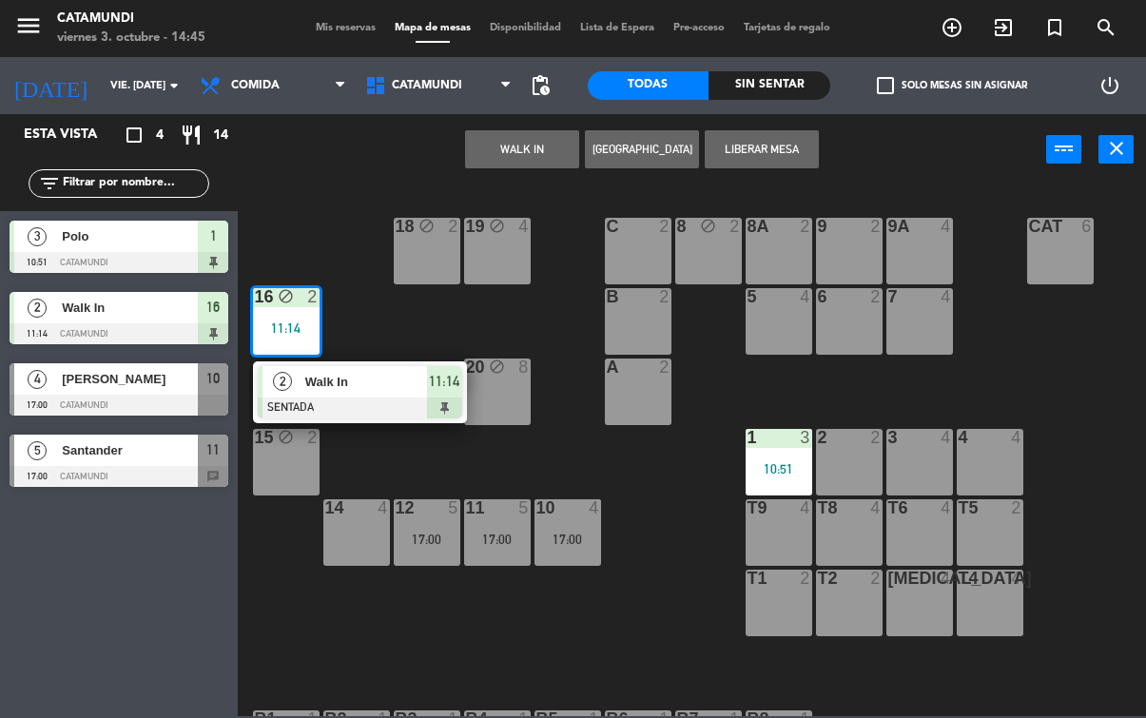
click at [438, 397] on div at bounding box center [360, 407] width 204 height 21
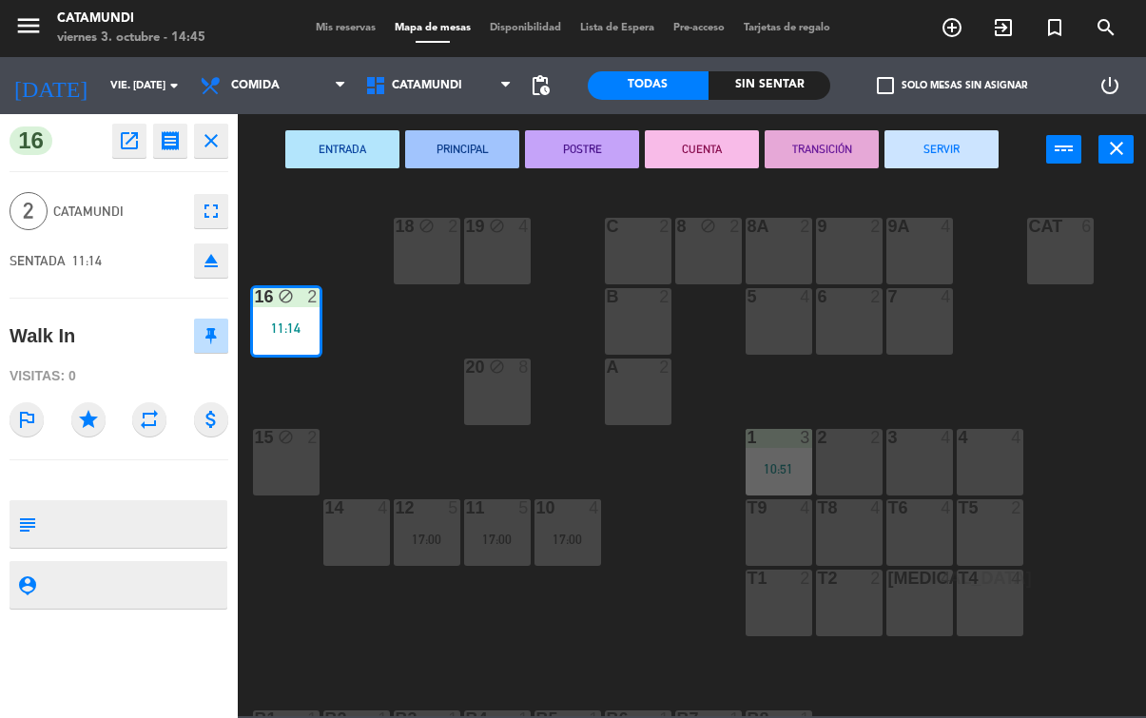
click at [908, 145] on button "SERVIR" at bounding box center [941, 149] width 114 height 38
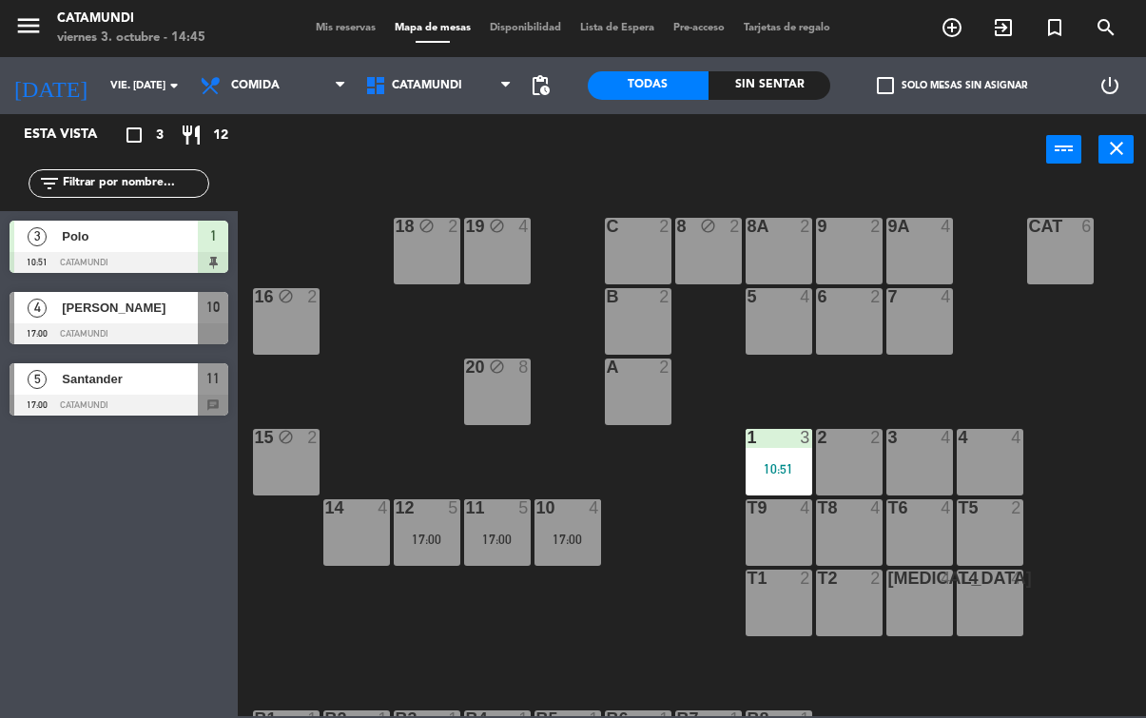
click at [784, 604] on div "T1 2" at bounding box center [779, 603] width 67 height 67
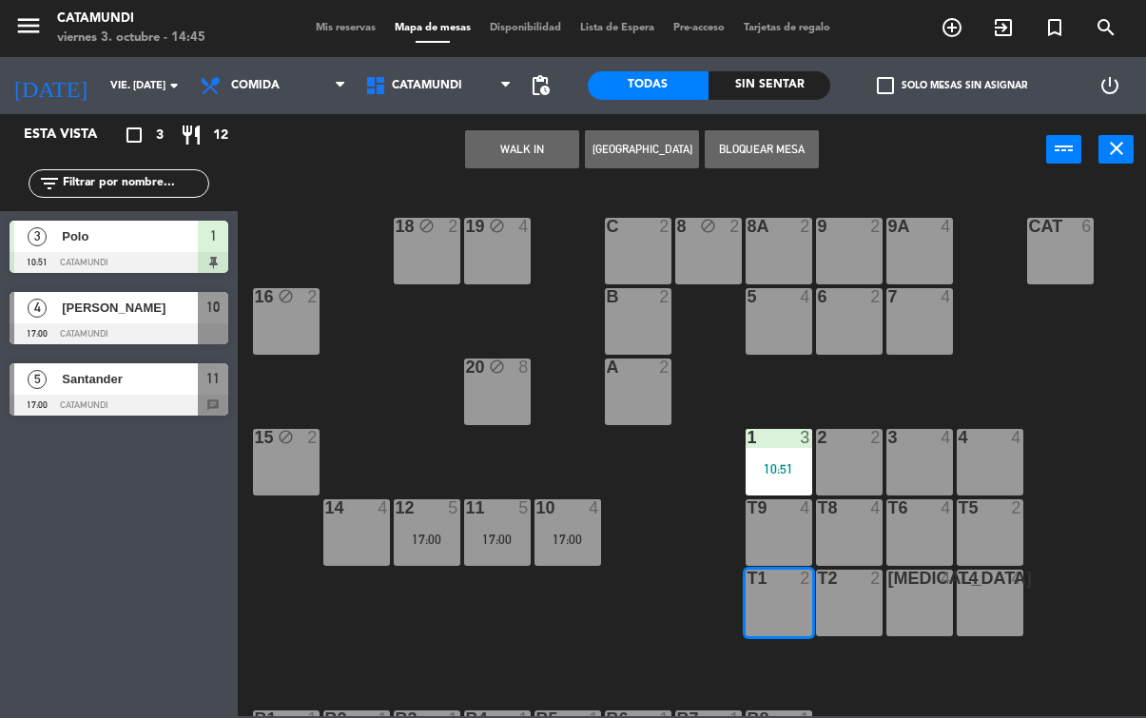
click at [540, 132] on button "WALK IN" at bounding box center [522, 149] width 114 height 38
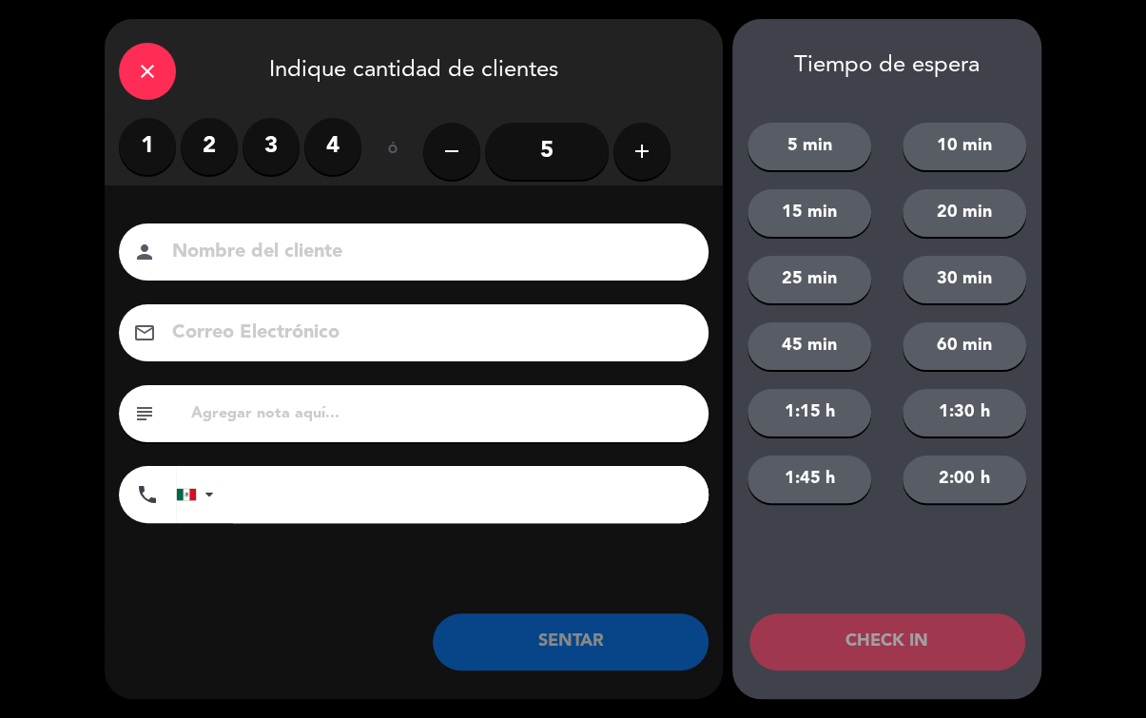
click at [214, 154] on label "2" at bounding box center [209, 146] width 57 height 57
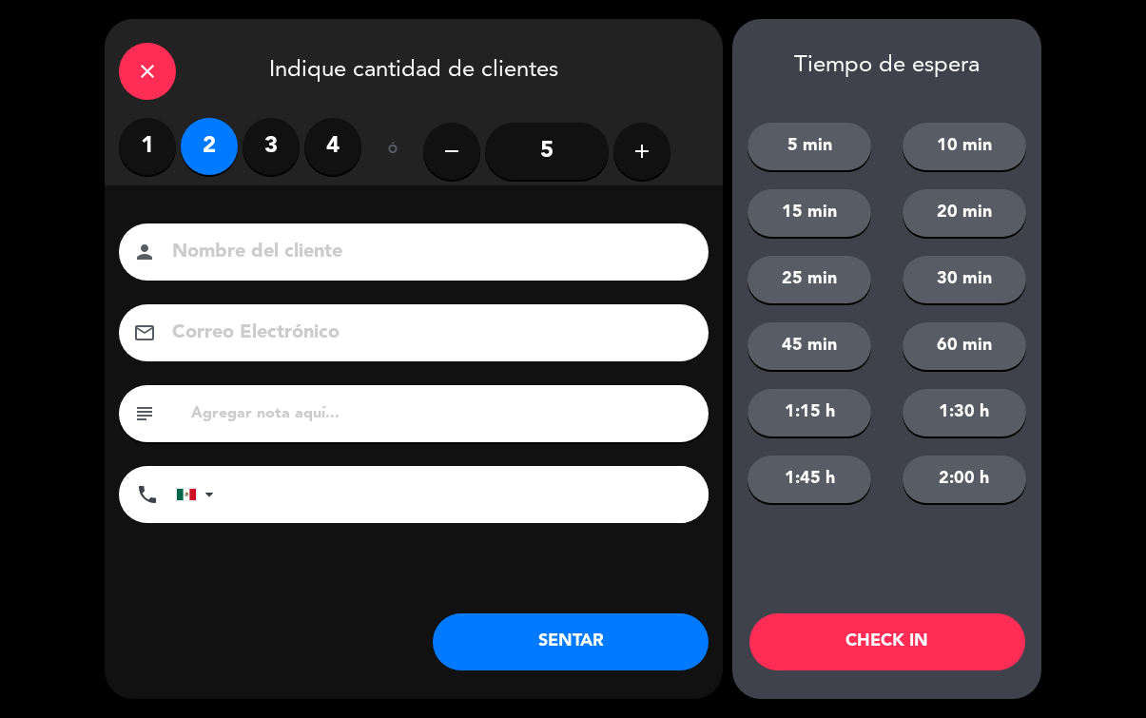
click at [598, 629] on button "SENTAR" at bounding box center [571, 641] width 276 height 57
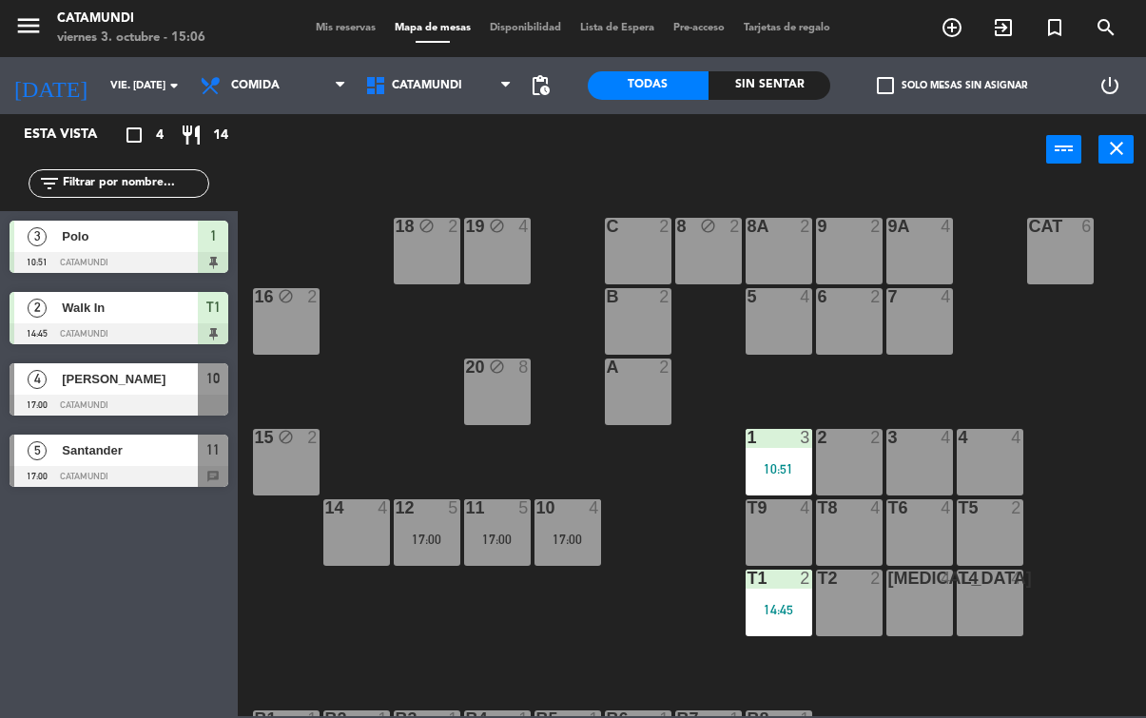
scroll to position [54, 0]
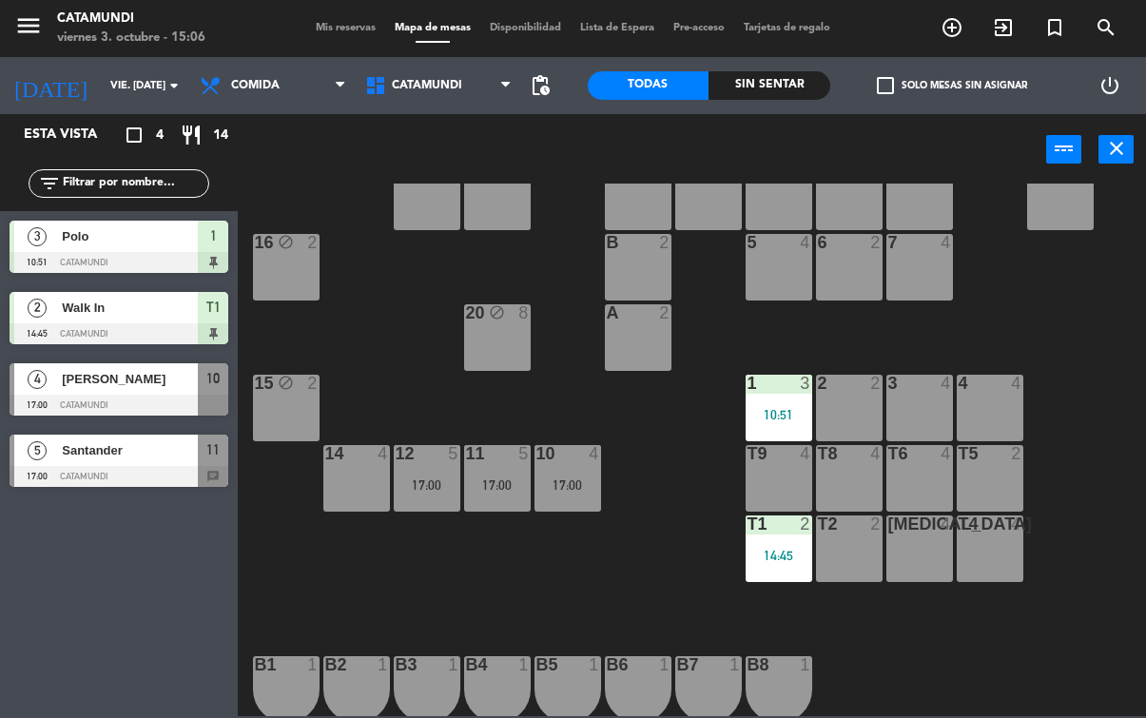
click at [510, 661] on div at bounding box center [496, 664] width 31 height 17
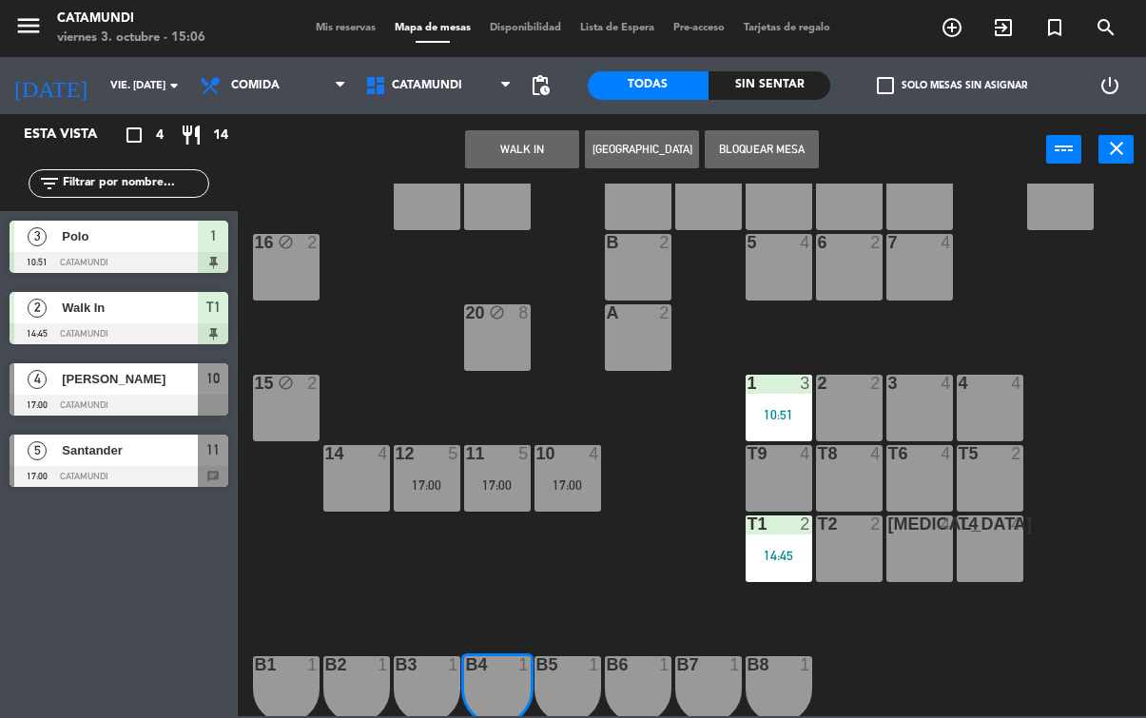
click at [531, 156] on button "WALK IN" at bounding box center [522, 149] width 114 height 38
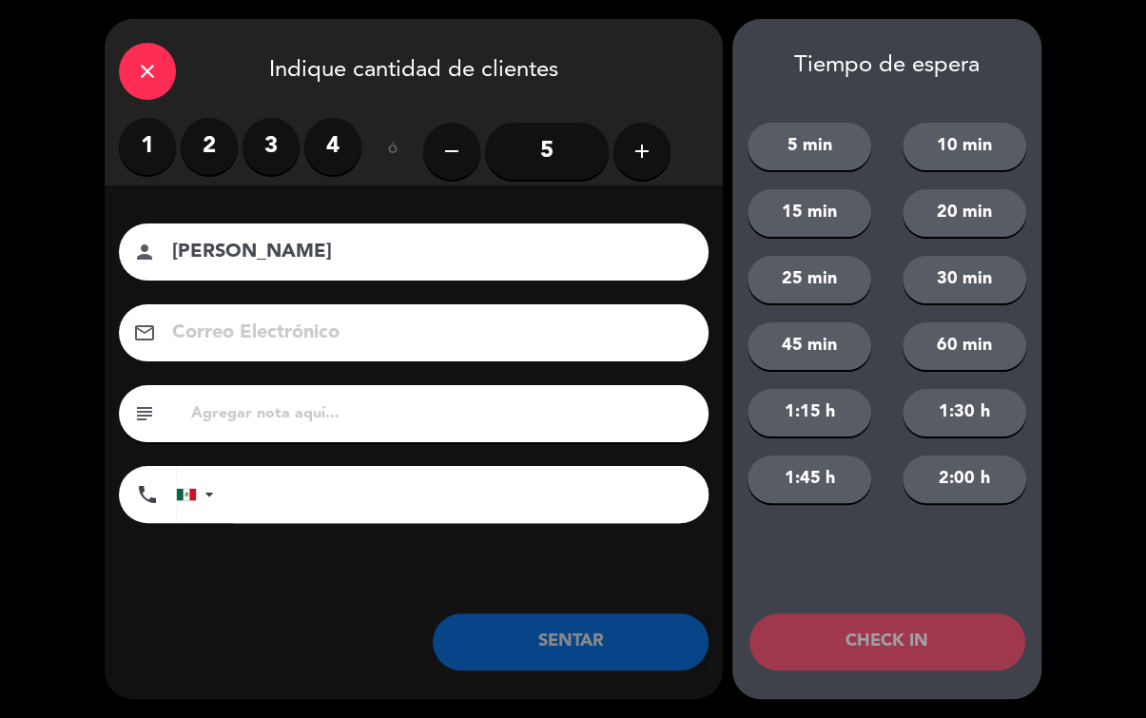
type input "[PERSON_NAME]"
click at [217, 131] on label "2" at bounding box center [209, 146] width 57 height 57
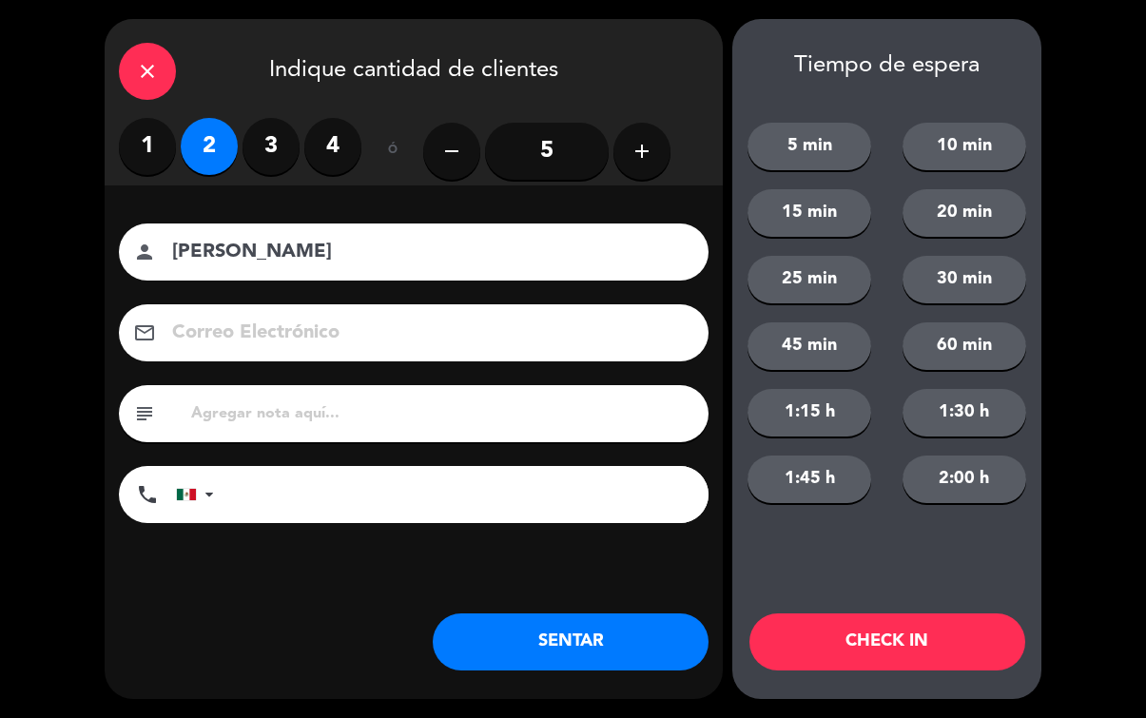
click at [591, 632] on button "SENTAR" at bounding box center [571, 641] width 276 height 57
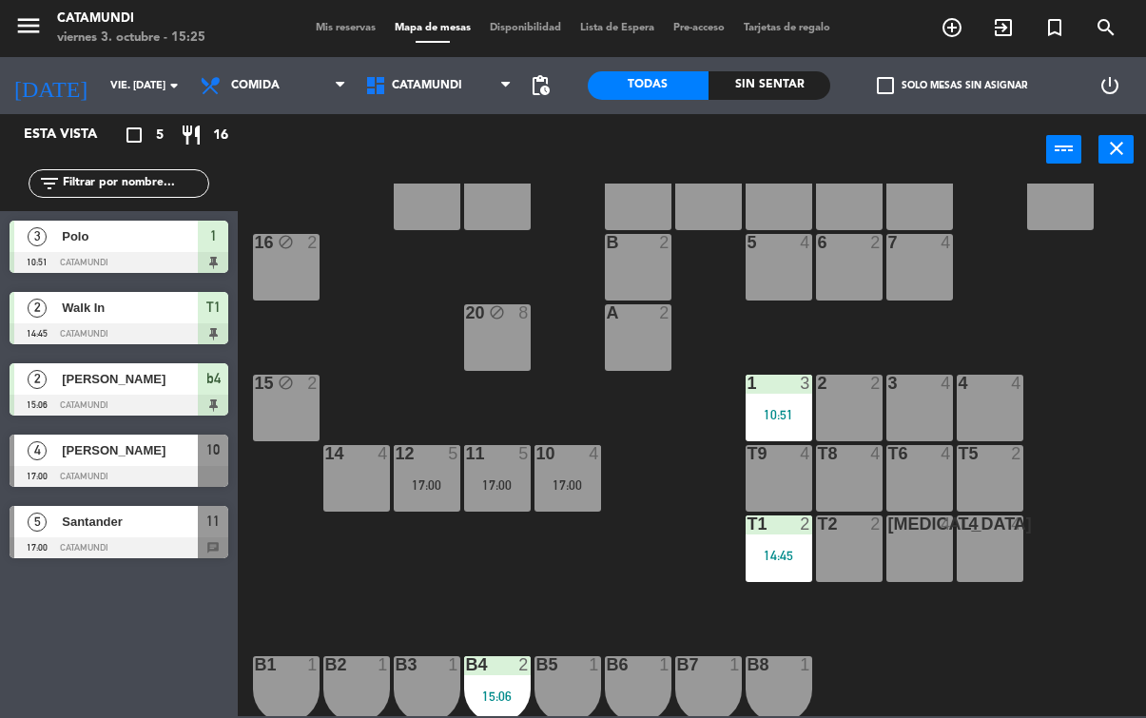
click at [955, 28] on icon "add_circle_outline" at bounding box center [951, 27] width 23 height 23
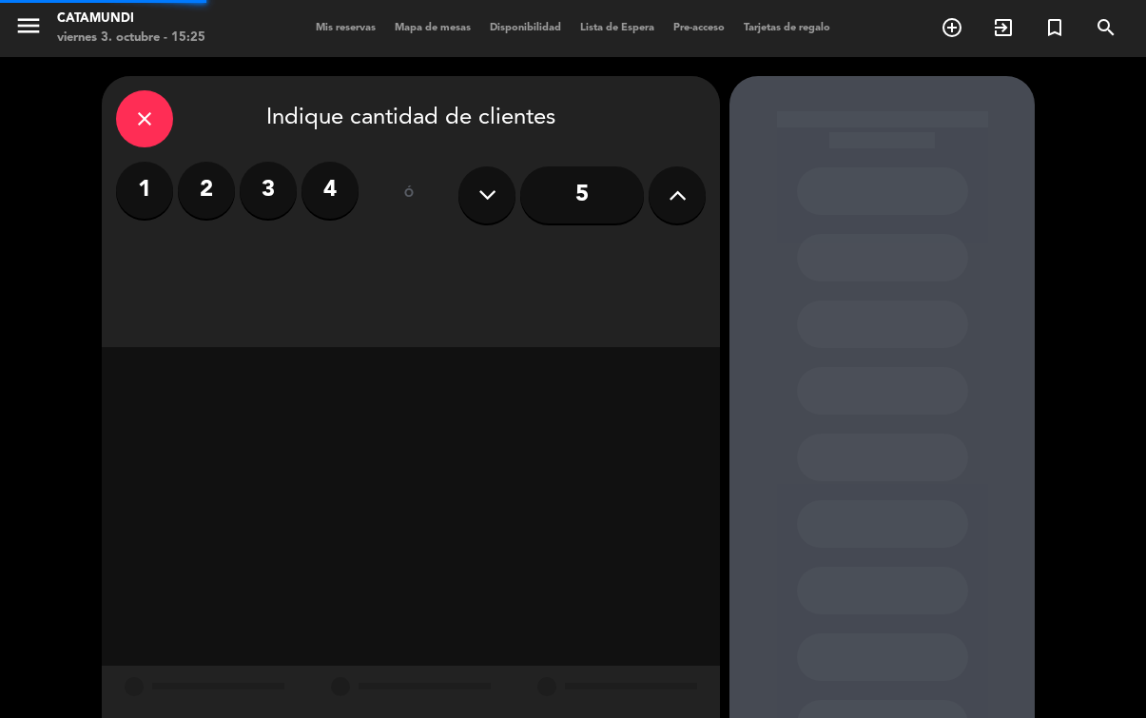
click at [940, 28] on icon "add_circle_outline" at bounding box center [951, 27] width 23 height 23
click at [262, 175] on label "3" at bounding box center [268, 190] width 57 height 57
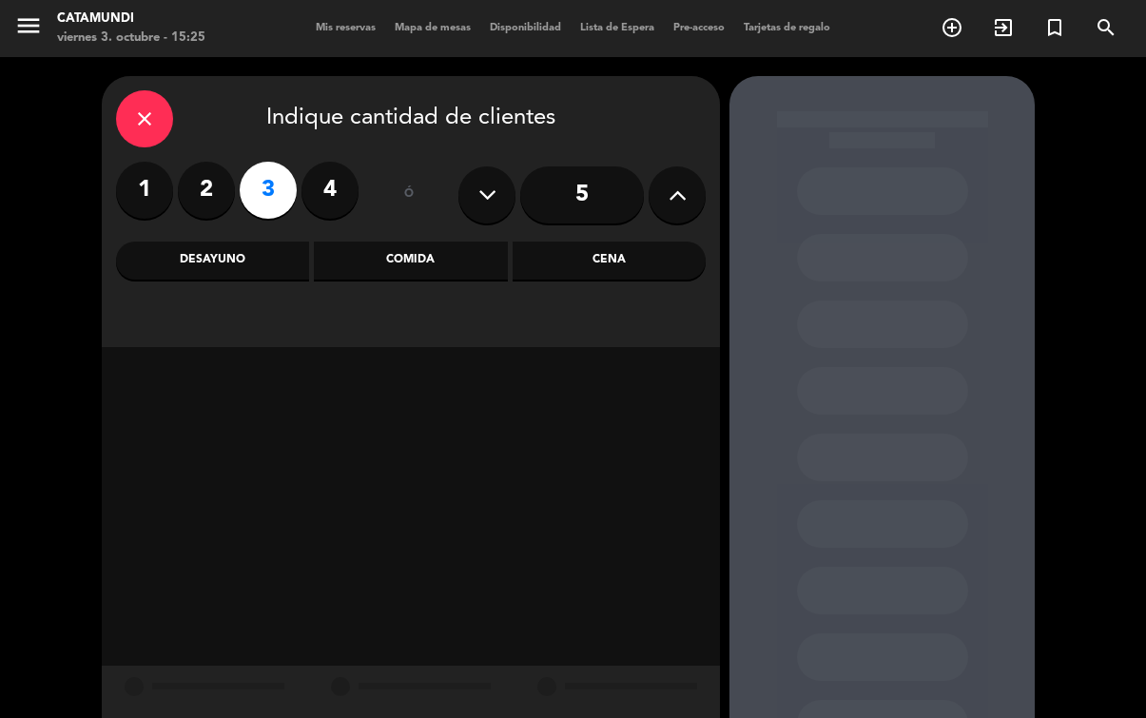
click at [449, 264] on div "Comida" at bounding box center [410, 261] width 193 height 38
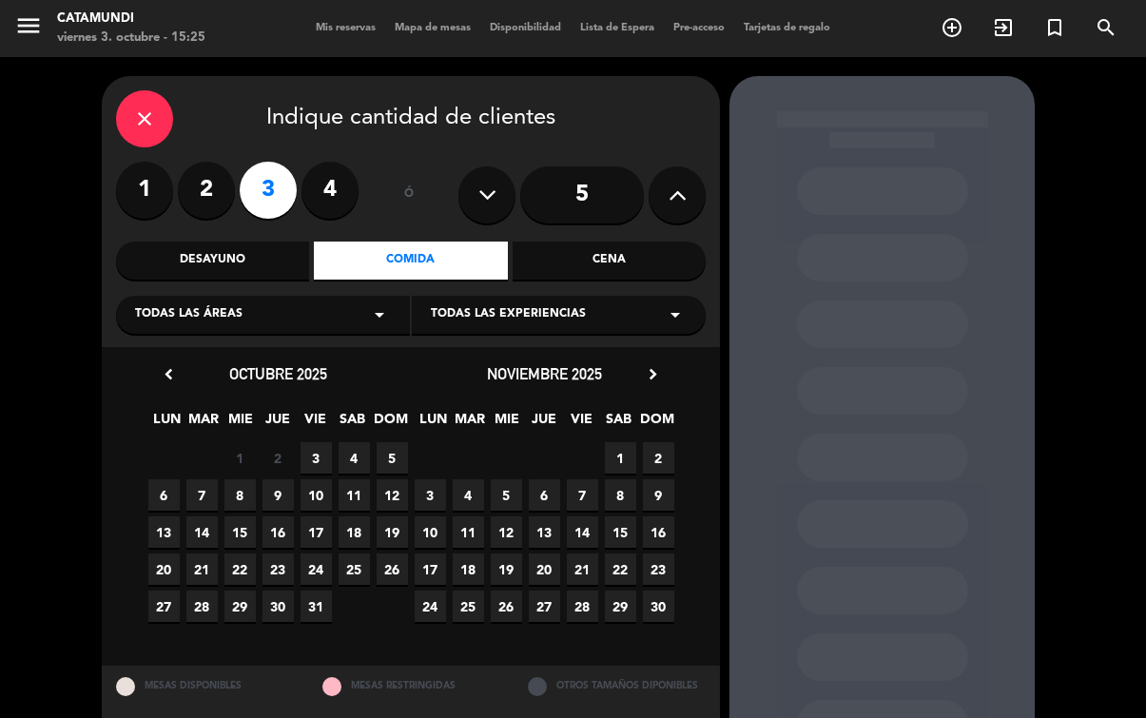
click at [322, 447] on span "3" at bounding box center [315, 457] width 31 height 31
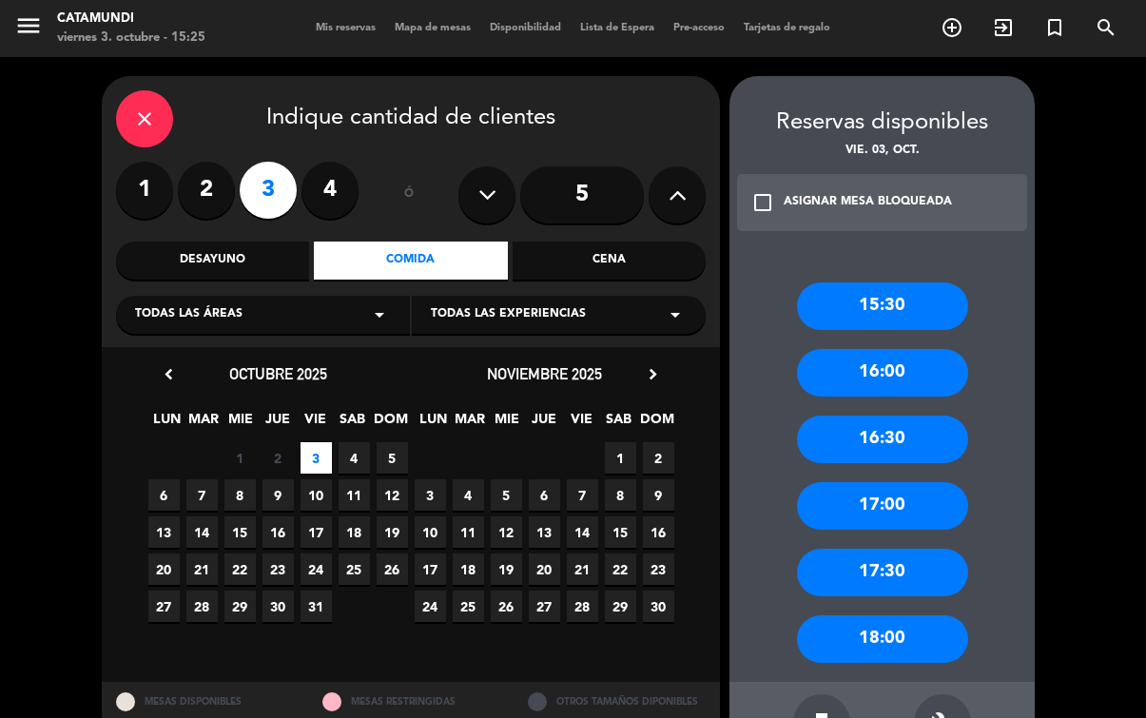
scroll to position [99, 0]
click at [911, 615] on div "18:00" at bounding box center [882, 639] width 171 height 48
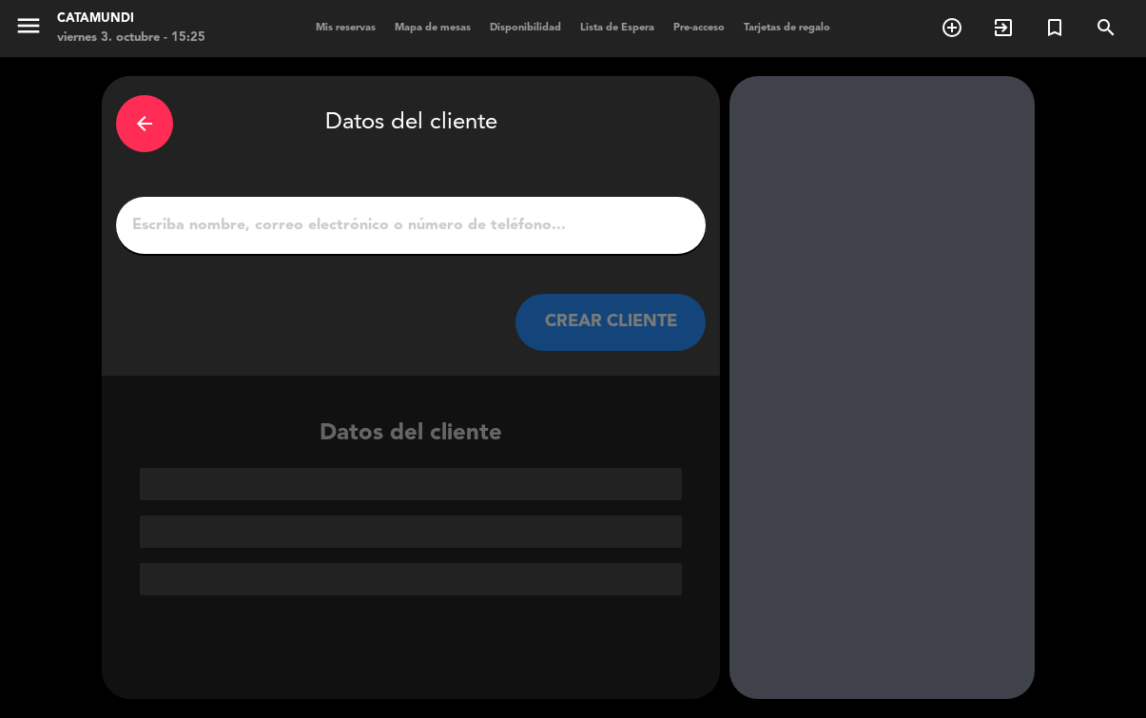
click at [595, 212] on input "1" at bounding box center [410, 225] width 561 height 27
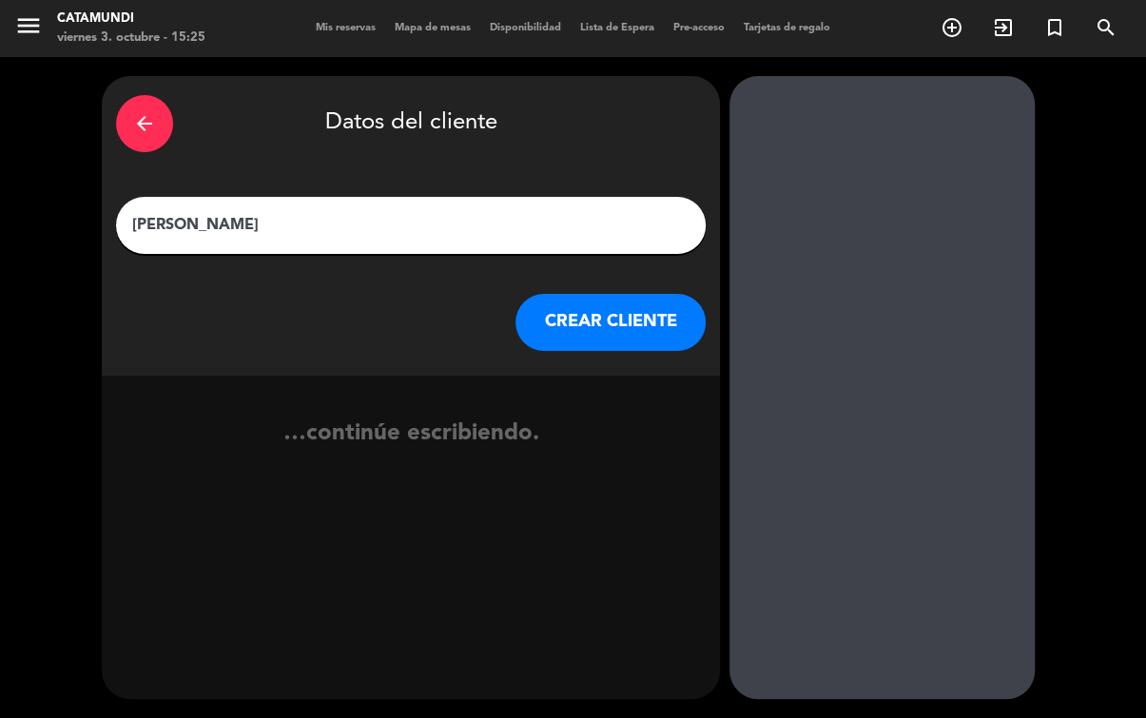
type input "[PERSON_NAME]"
click at [642, 294] on button "CREAR CLIENTE" at bounding box center [610, 322] width 190 height 57
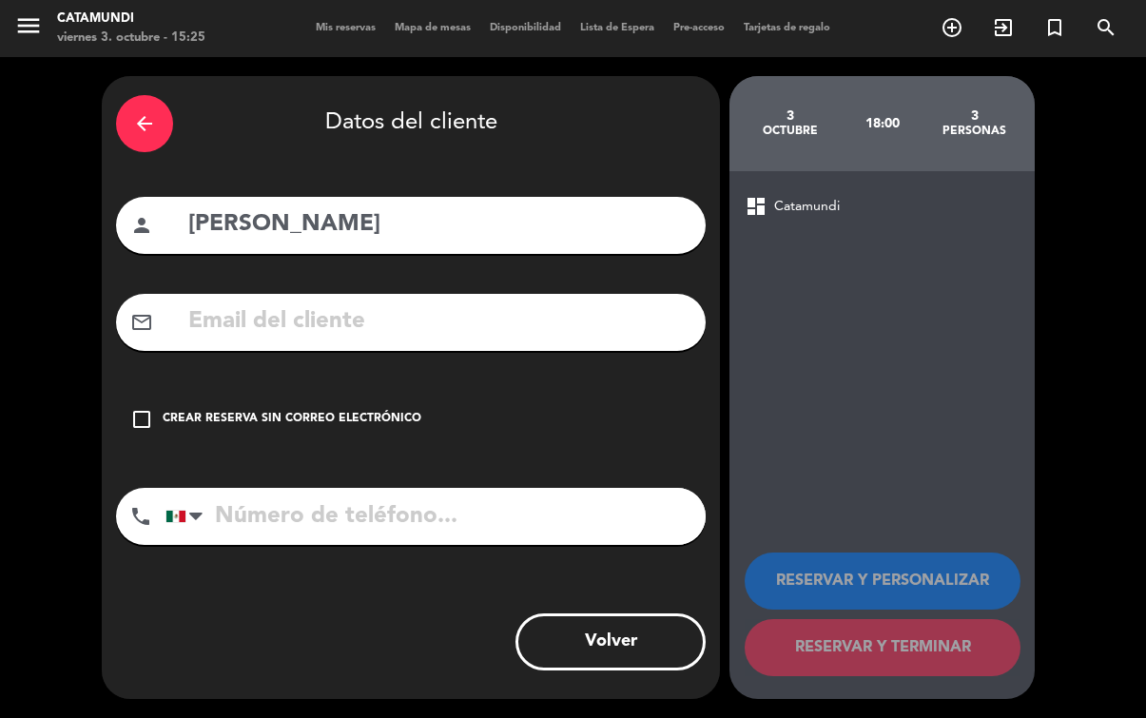
click at [143, 391] on div "check_box_outline_blank Crear reserva sin correo electrónico" at bounding box center [411, 419] width 590 height 57
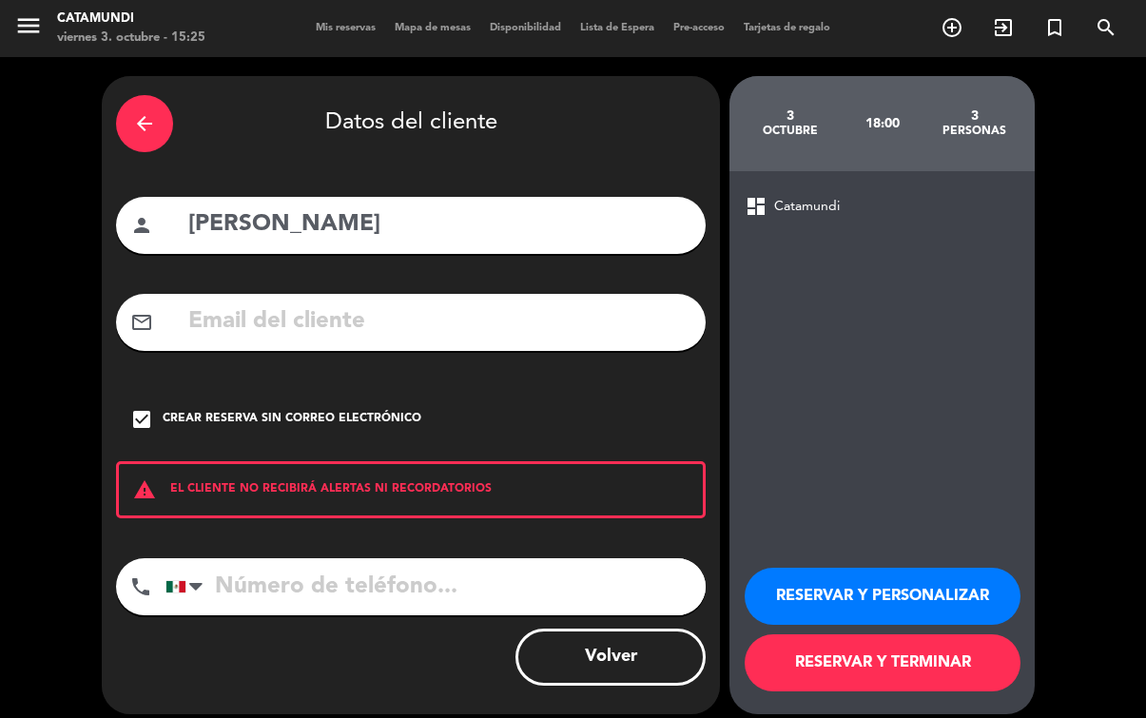
click at [417, 558] on input "tel" at bounding box center [435, 586] width 540 height 57
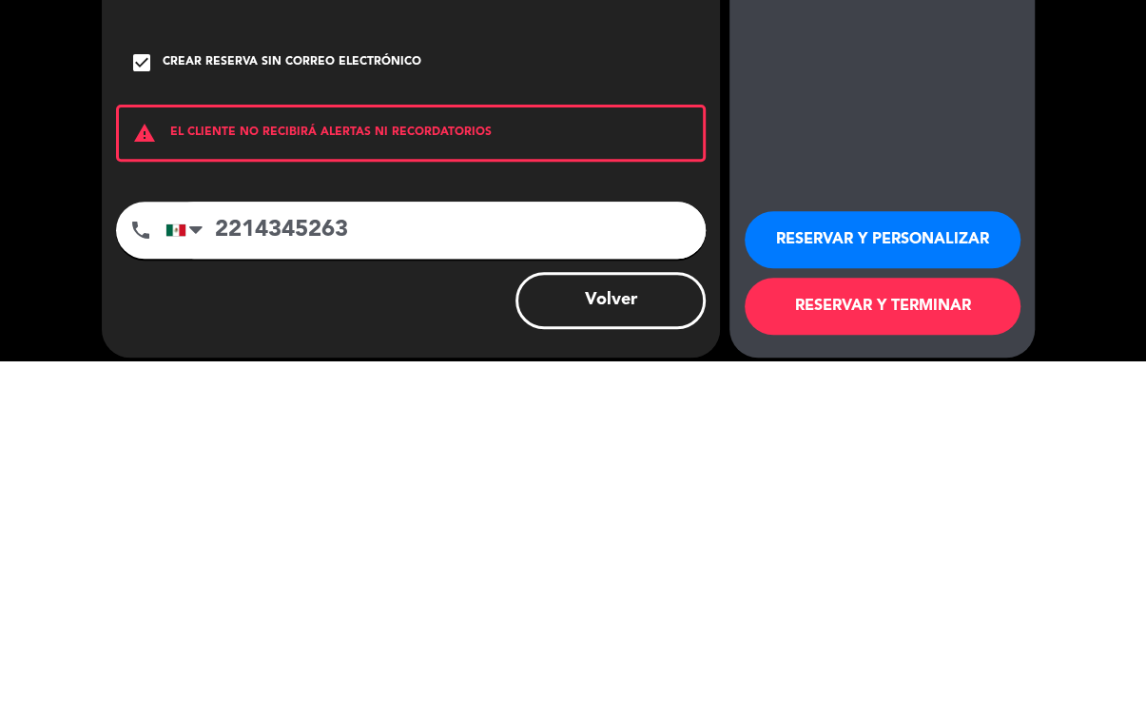
type input "2214345263"
click at [905, 171] on div "dashboard Catamundi RESERVAR Y PERSONALIZAR RESERVAR Y TERMINAR" at bounding box center [881, 442] width 305 height 543
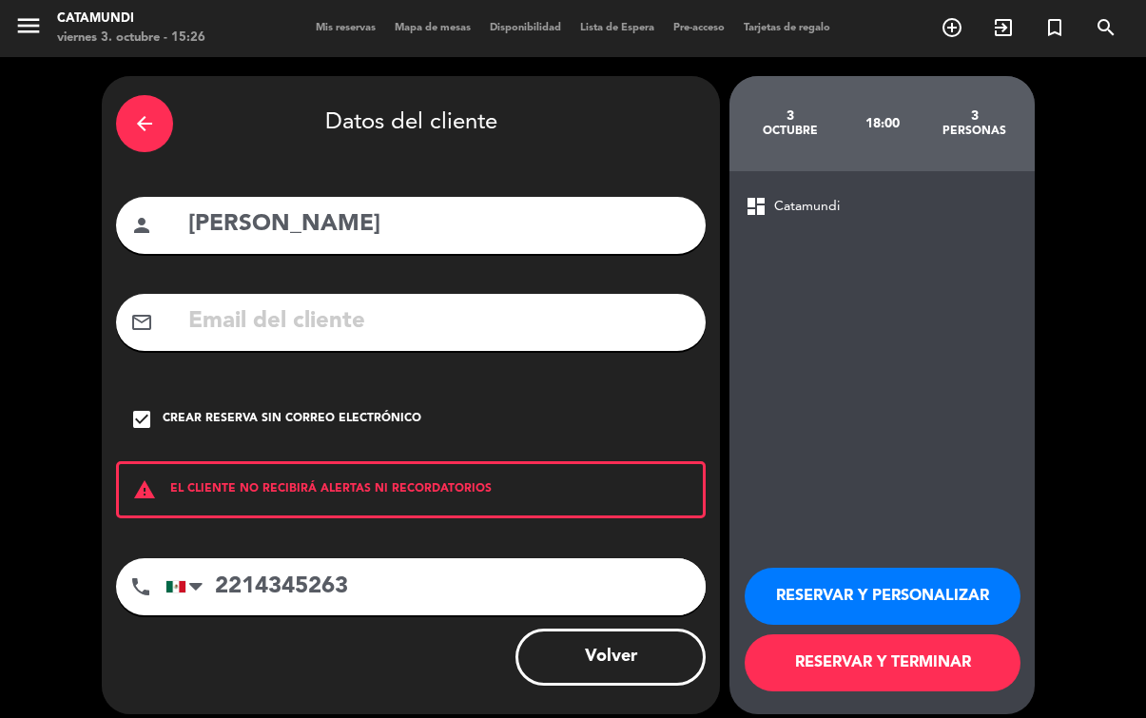
click at [915, 649] on button "RESERVAR Y TERMINAR" at bounding box center [883, 662] width 276 height 57
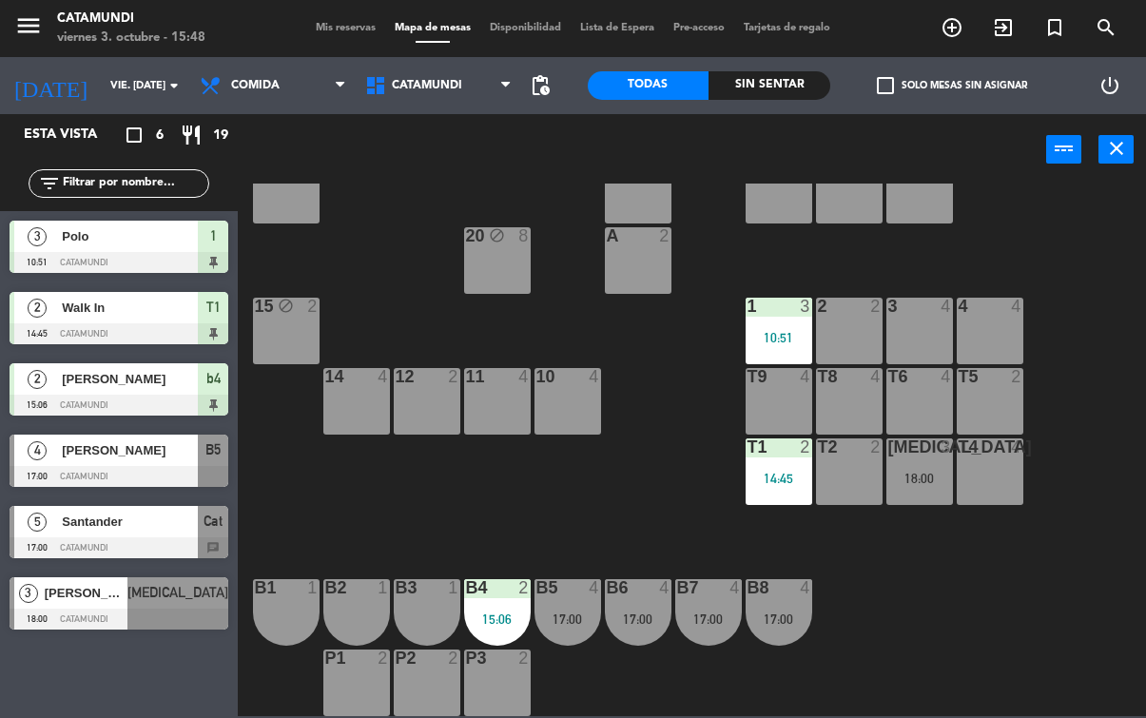
scroll to position [131, 0]
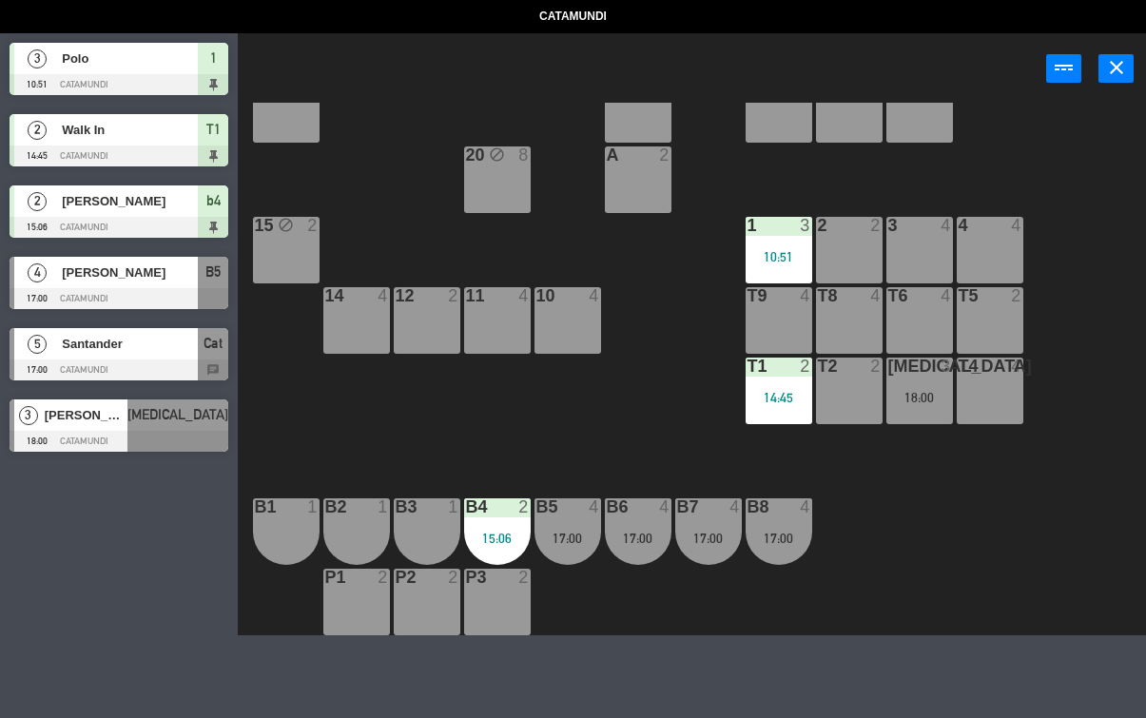
select select "lunch"
select select
